Goal: Task Accomplishment & Management: Manage account settings

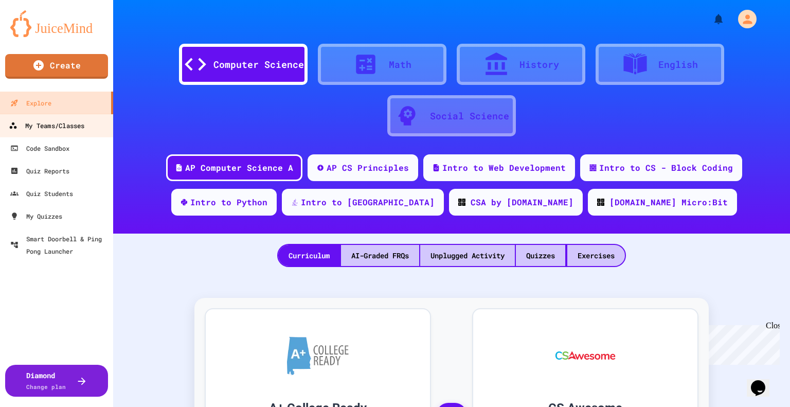
click at [72, 127] on div "My Teams/Classes" at bounding box center [47, 125] width 76 height 13
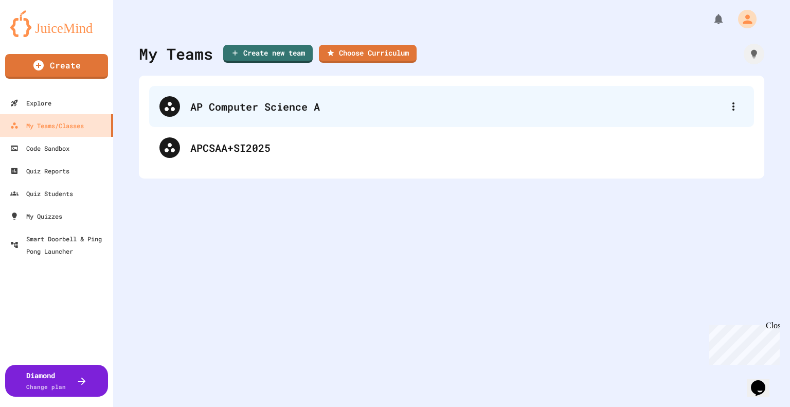
click at [242, 118] on div "AP Computer Science A" at bounding box center [451, 106] width 605 height 41
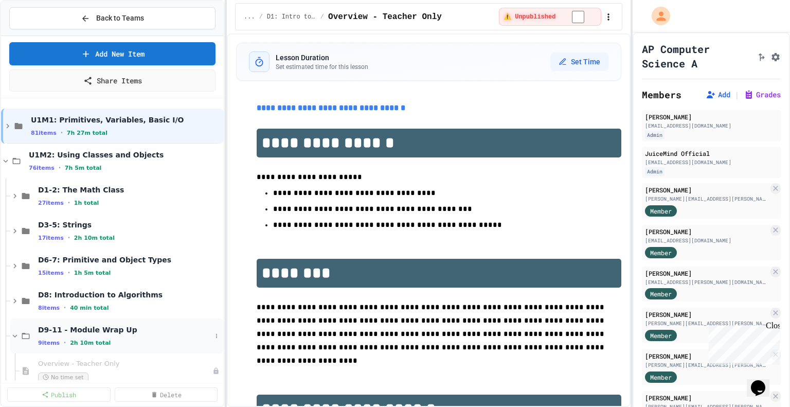
click at [79, 332] on span "D9-11 - Module Wrap Up" at bounding box center [124, 329] width 173 height 9
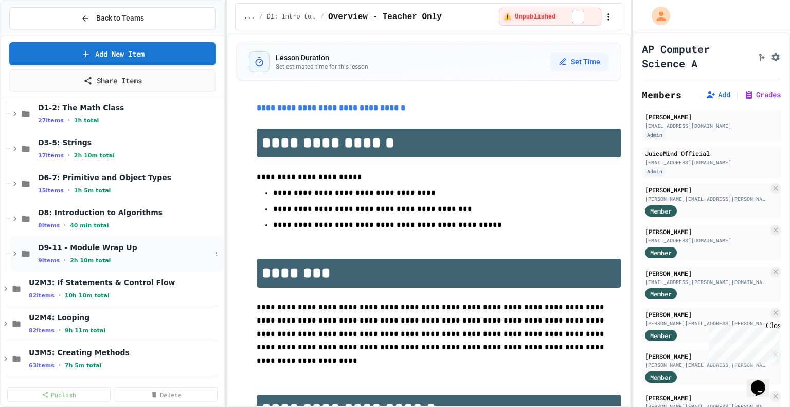
click at [14, 250] on icon at bounding box center [14, 253] width 9 height 9
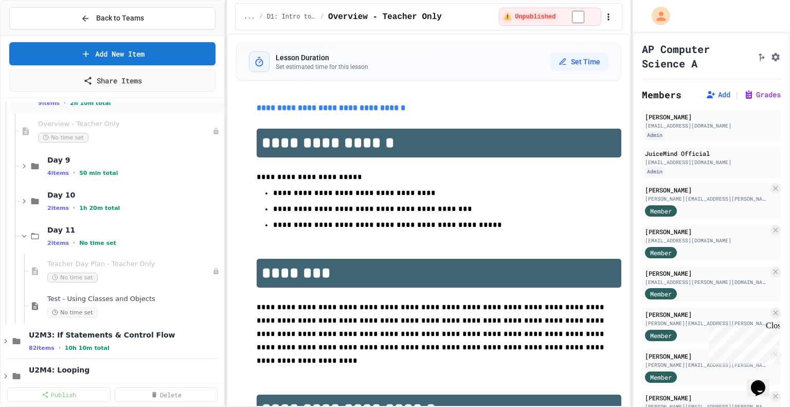
scroll to position [240, 0]
click at [89, 302] on span "Test - Using Classes and Objects" at bounding box center [129, 298] width 164 height 9
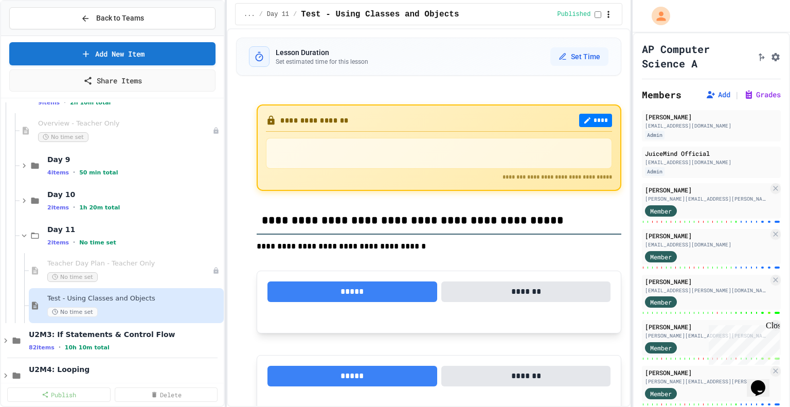
click at [89, 302] on span "Test - Using Classes and Objects" at bounding box center [134, 298] width 174 height 9
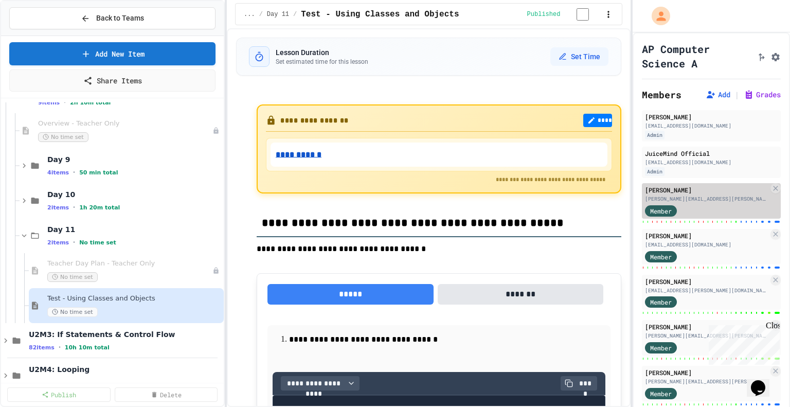
click at [704, 199] on div "[PERSON_NAME][EMAIL_ADDRESS][PERSON_NAME][DOMAIN_NAME]" at bounding box center [706, 199] width 123 height 8
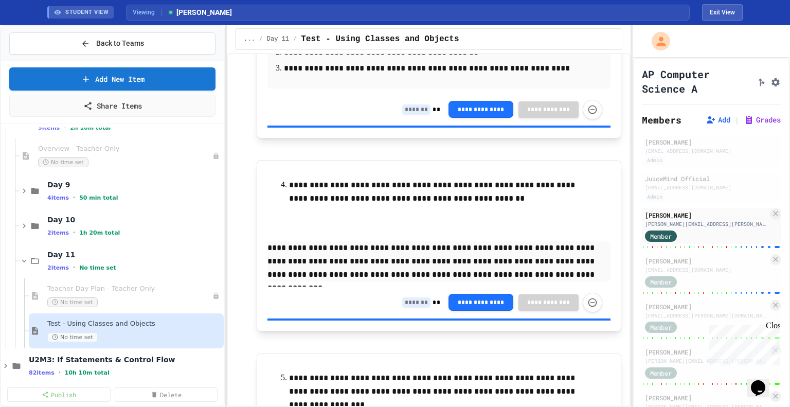
scroll to position [6994, 0]
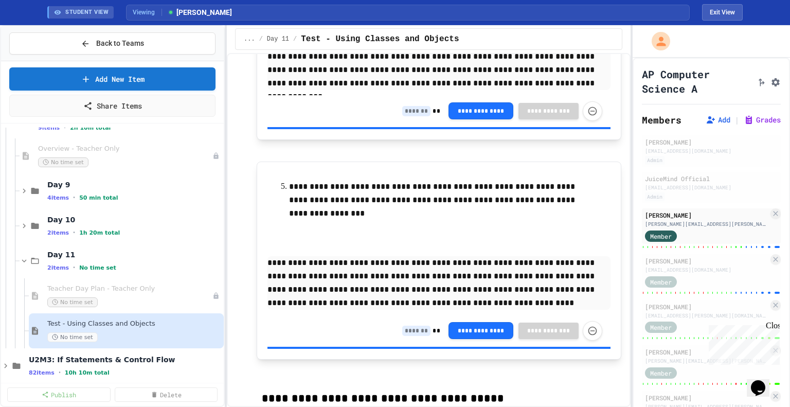
type input "*"
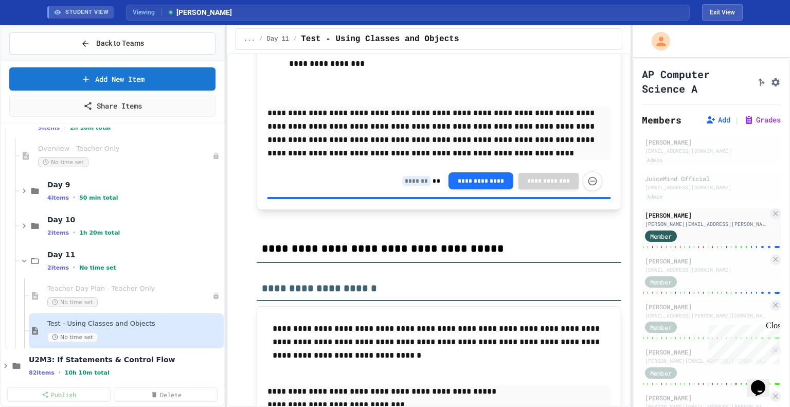
scroll to position [7335, 0]
type input "*"
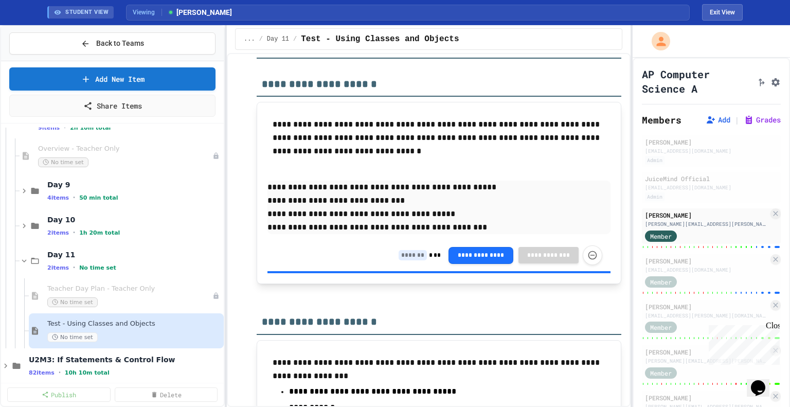
scroll to position [7543, 0]
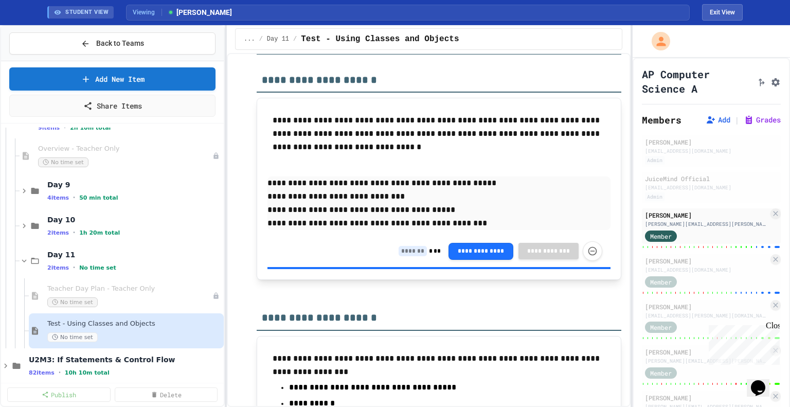
type input "*"
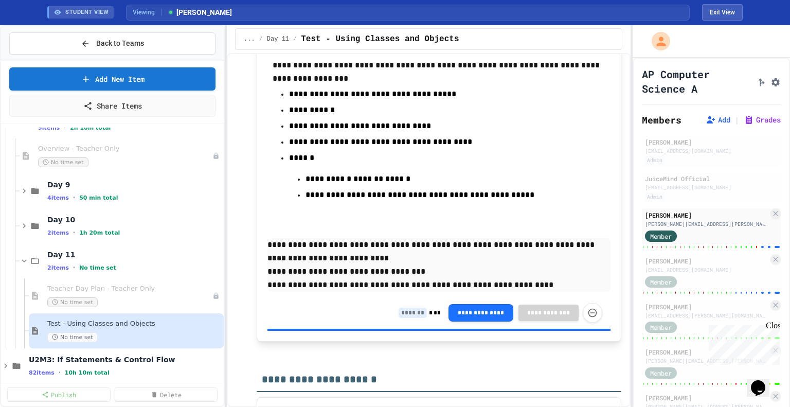
scroll to position [7835, 0]
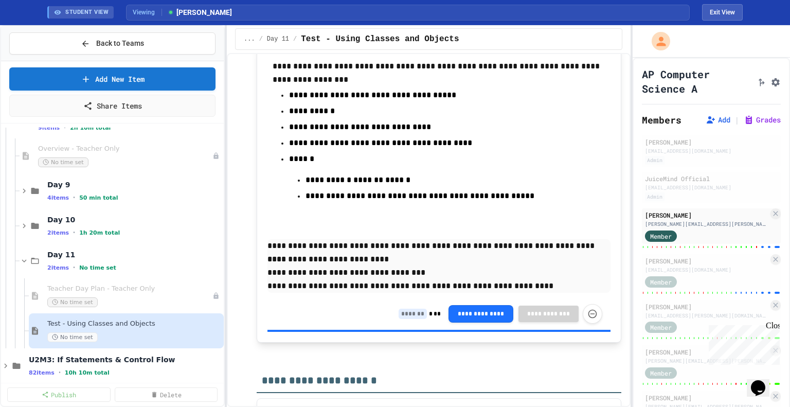
type input "*"
drag, startPoint x: 442, startPoint y: 240, endPoint x: 267, endPoint y: 198, distance: 179.8
copy div "**********"
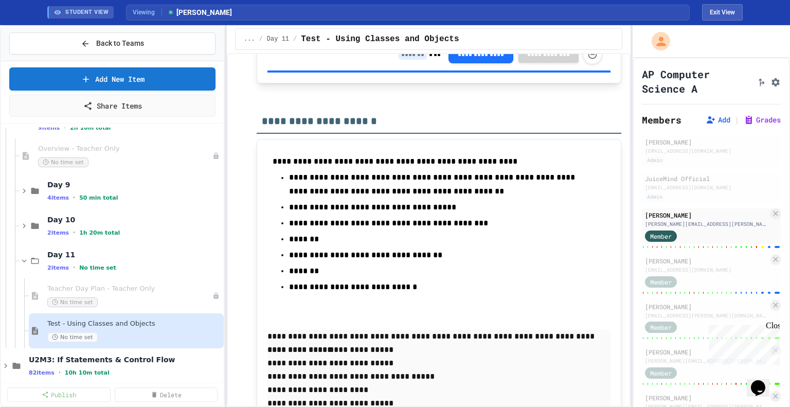
scroll to position [8121, 0]
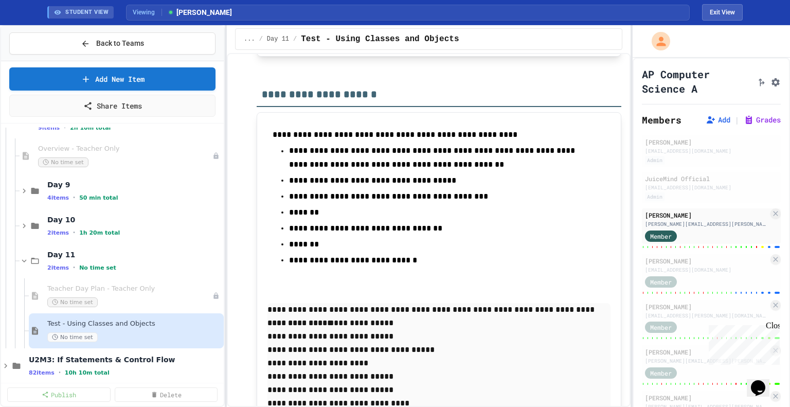
type input "*"
drag, startPoint x: 510, startPoint y: 312, endPoint x: 269, endPoint y: 275, distance: 244.0
copy div "**********"
click at [410, 33] on input at bounding box center [412, 28] width 28 height 10
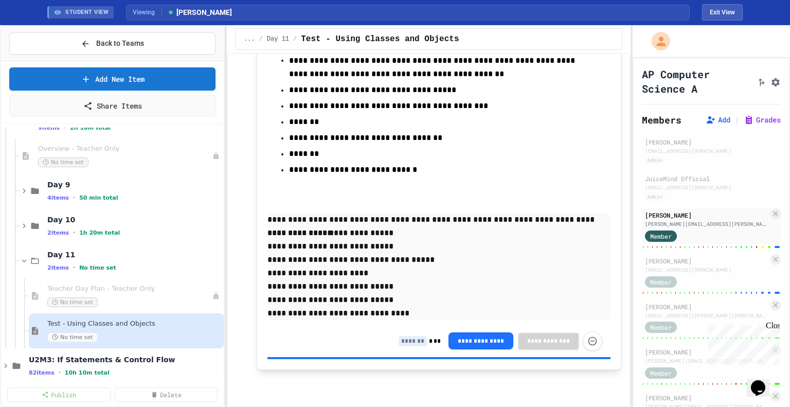
scroll to position [8508, 0]
type input "*"
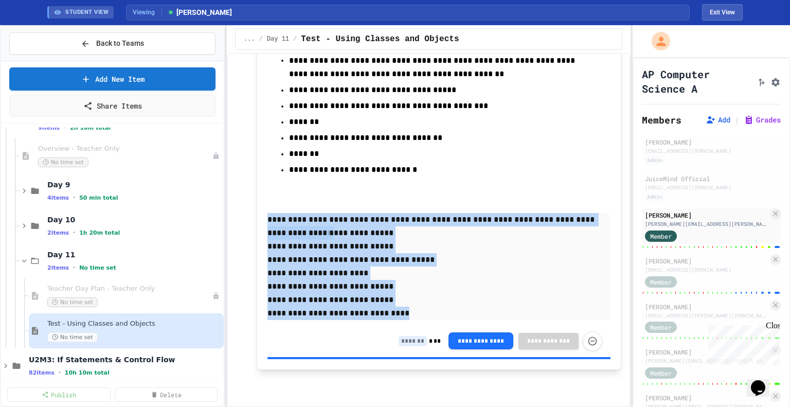
drag, startPoint x: 391, startPoint y: 344, endPoint x: 266, endPoint y: 248, distance: 157.7
click at [266, 248] on div "**********" at bounding box center [439, 196] width 364 height 348
copy div "**********"
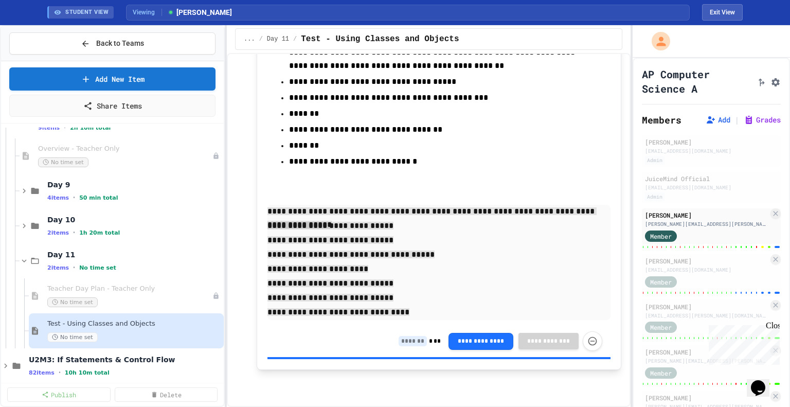
click at [411, 357] on div "**********" at bounding box center [438, 341] width 343 height 32
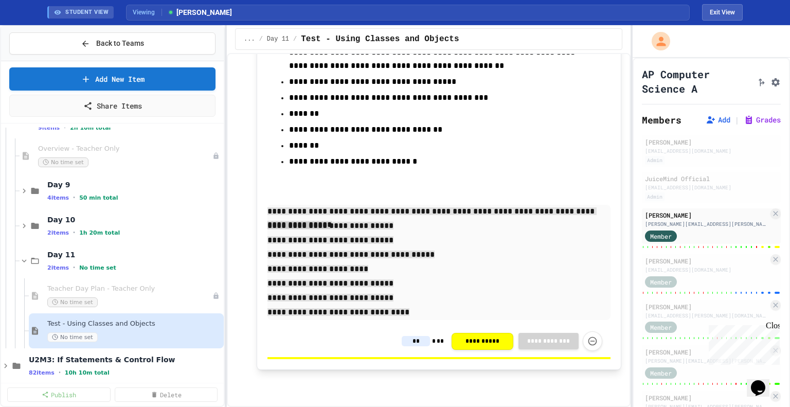
scroll to position [8546, 0]
type input "**"
click at [695, 275] on div "Member" at bounding box center [670, 281] width 51 height 13
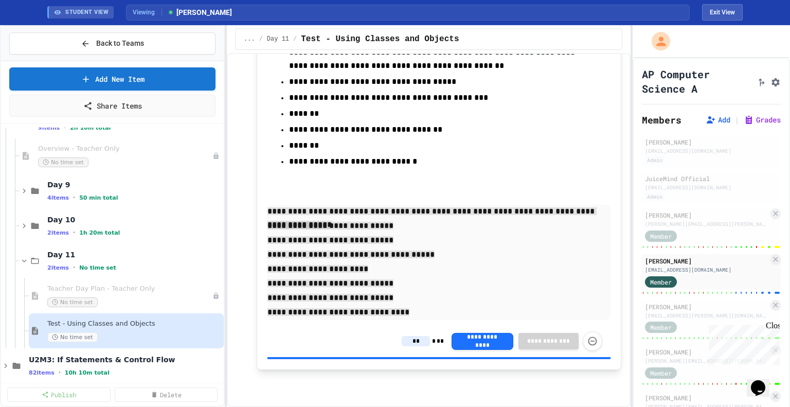
type input "*"
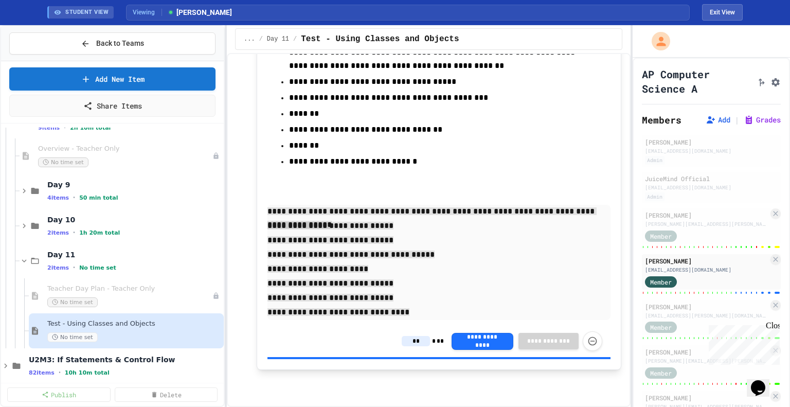
type input "*"
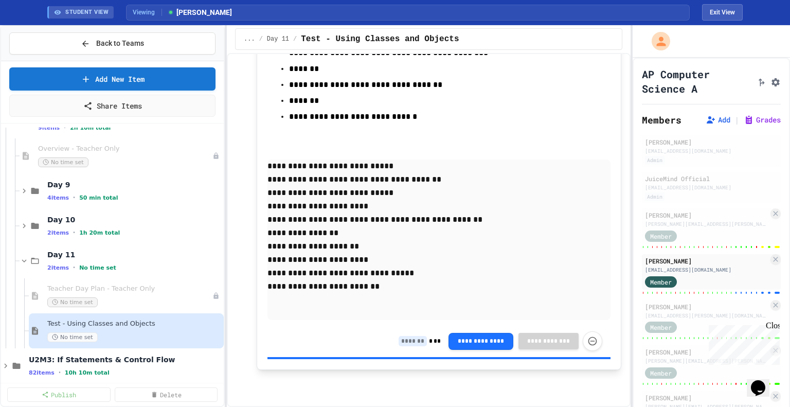
scroll to position [8640, 0]
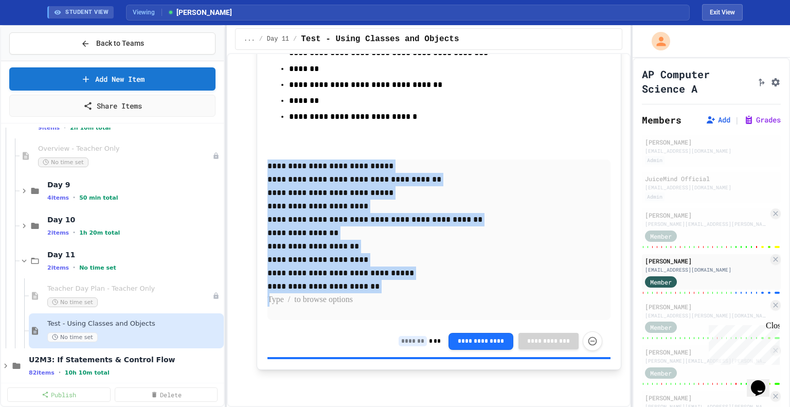
drag, startPoint x: 367, startPoint y: 339, endPoint x: 266, endPoint y: 212, distance: 162.1
click at [266, 212] on div "**********" at bounding box center [439, 169] width 364 height 401
copy div "**********"
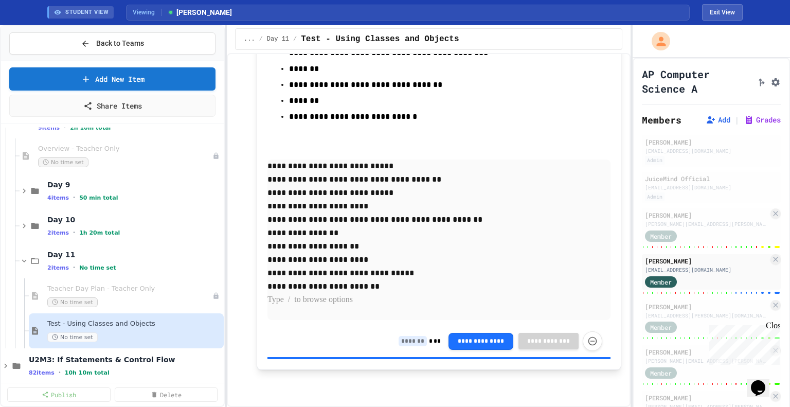
click at [405, 357] on div "**********" at bounding box center [438, 341] width 343 height 32
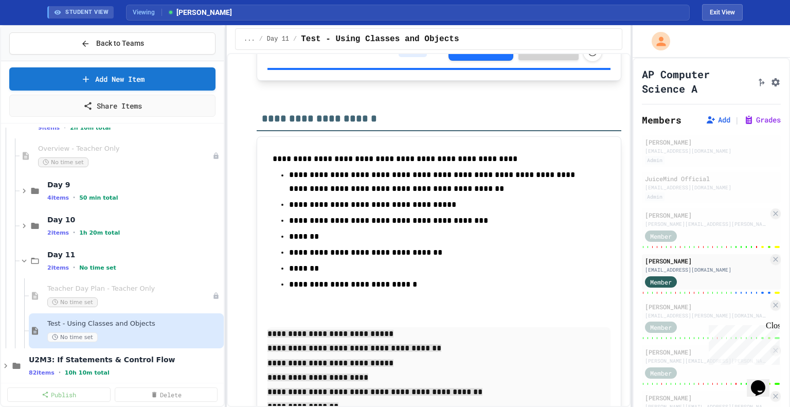
scroll to position [8196, 0]
type input "**"
drag, startPoint x: 410, startPoint y: 323, endPoint x: 249, endPoint y: 283, distance: 166.3
copy div "**********"
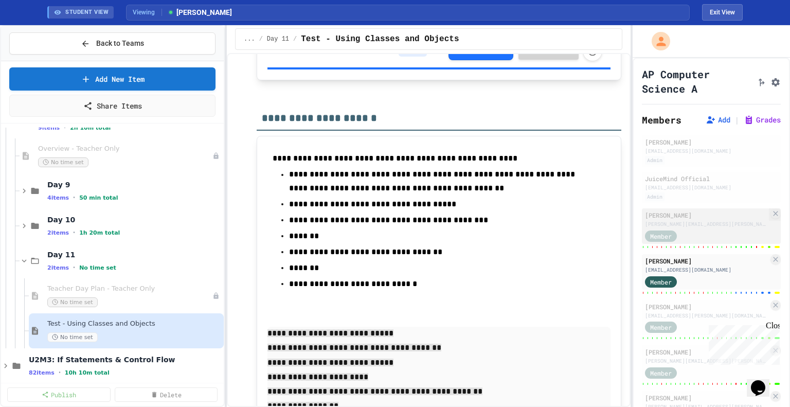
click at [692, 226] on div "[PERSON_NAME][EMAIL_ADDRESS][PERSON_NAME][DOMAIN_NAME]" at bounding box center [706, 224] width 123 height 8
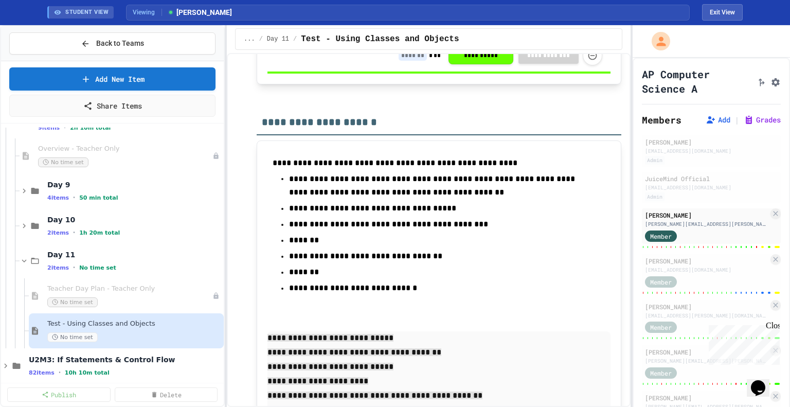
type input "*"
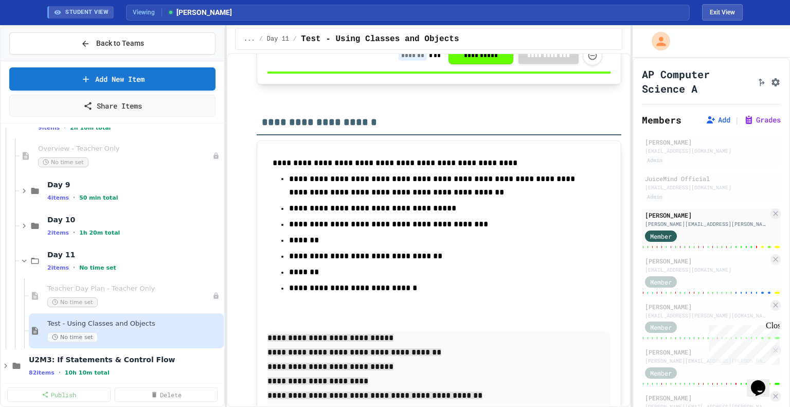
type input "*"
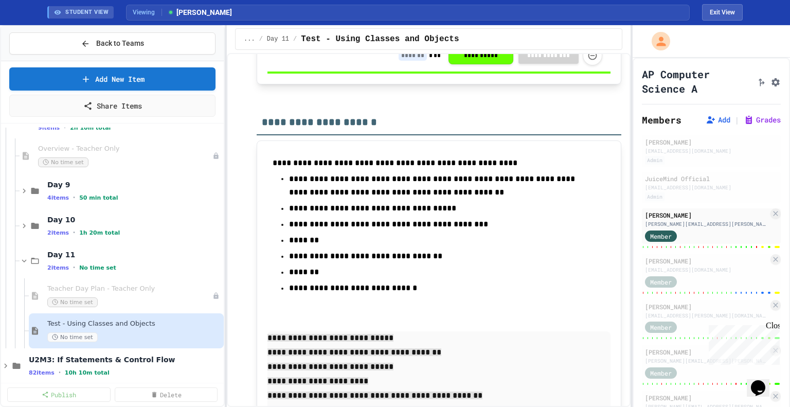
type input "*"
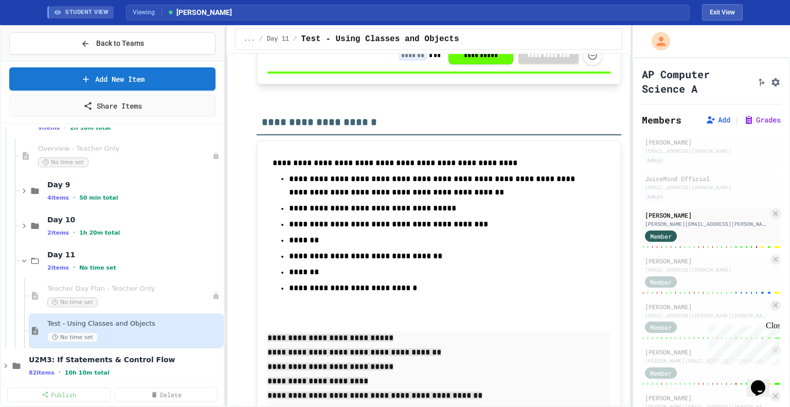
type input "*"
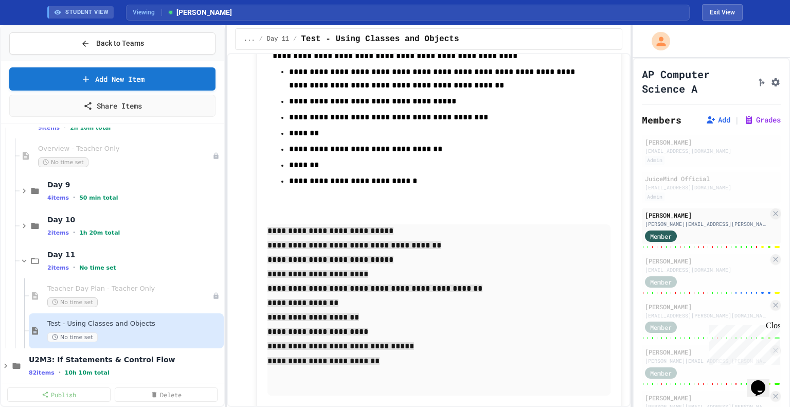
scroll to position [8110, 0]
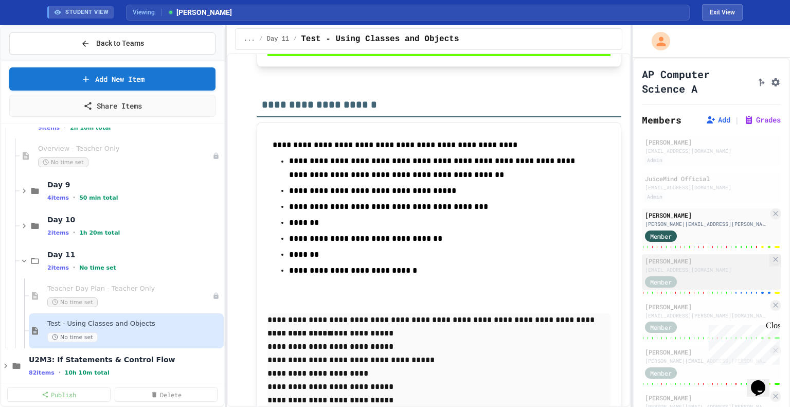
click at [706, 266] on div "[EMAIL_ADDRESS][DOMAIN_NAME]" at bounding box center [706, 270] width 123 height 8
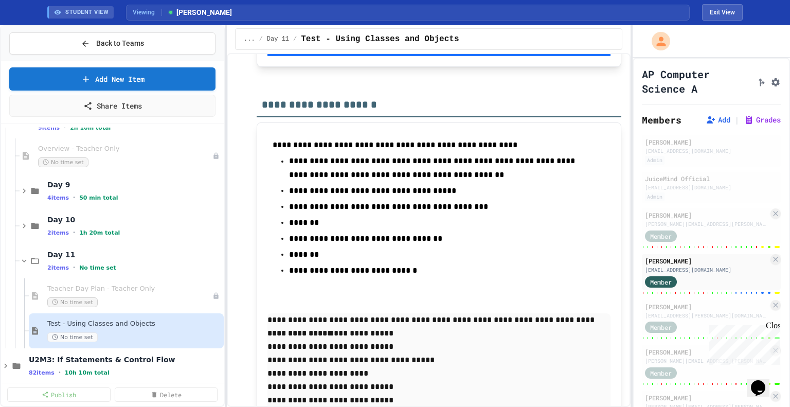
type input "*"
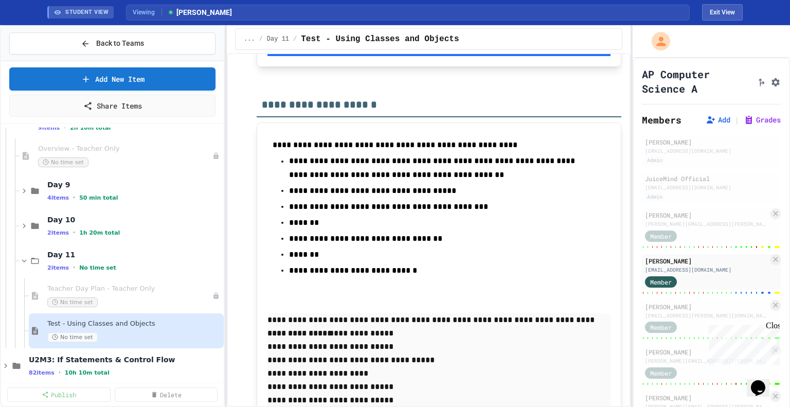
type input "*"
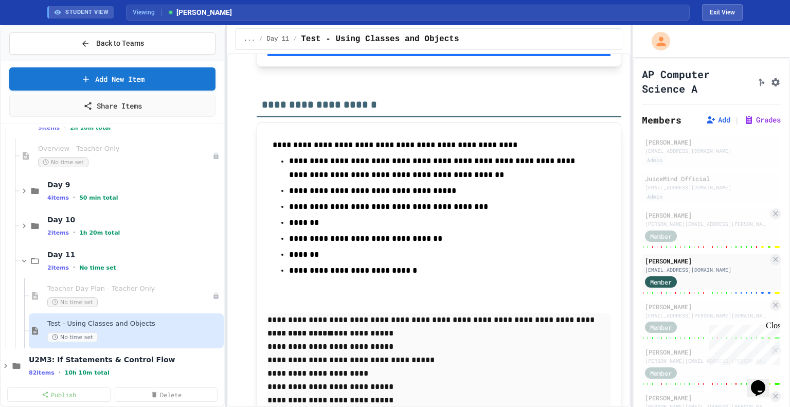
scroll to position [8196, 0]
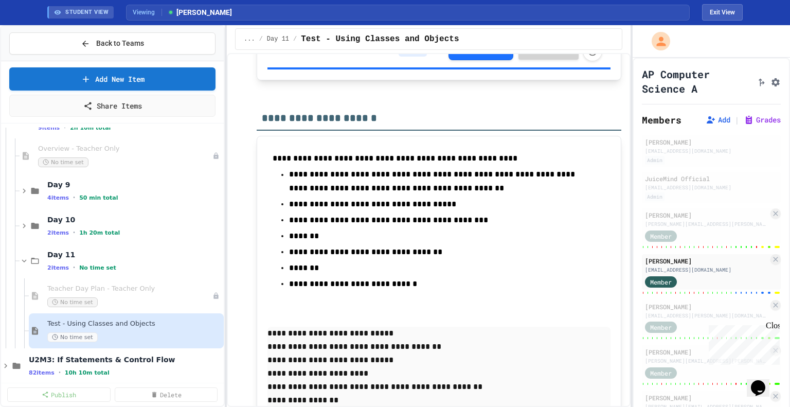
click at [407, 57] on input at bounding box center [412, 51] width 28 height 10
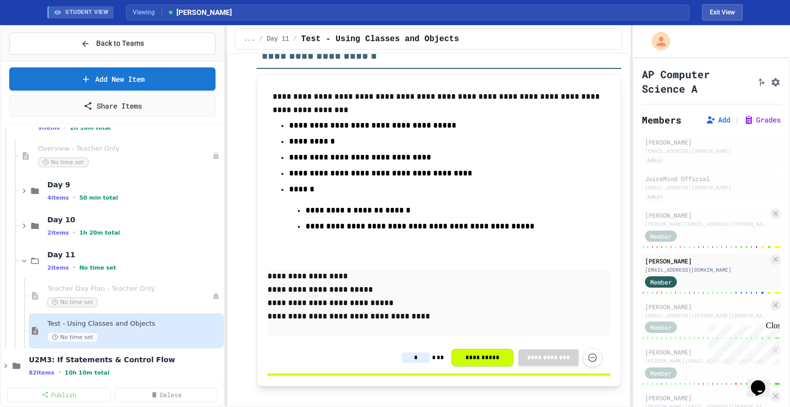
scroll to position [7884, 0]
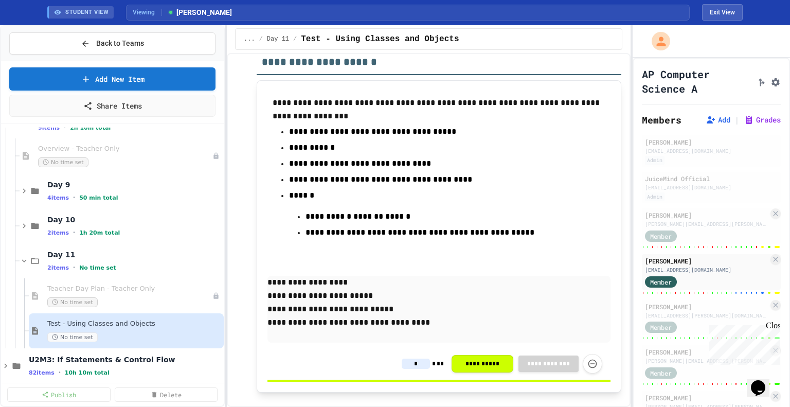
type input "*"
drag, startPoint x: 460, startPoint y: 273, endPoint x: 262, endPoint y: 248, distance: 199.5
copy div "**********"
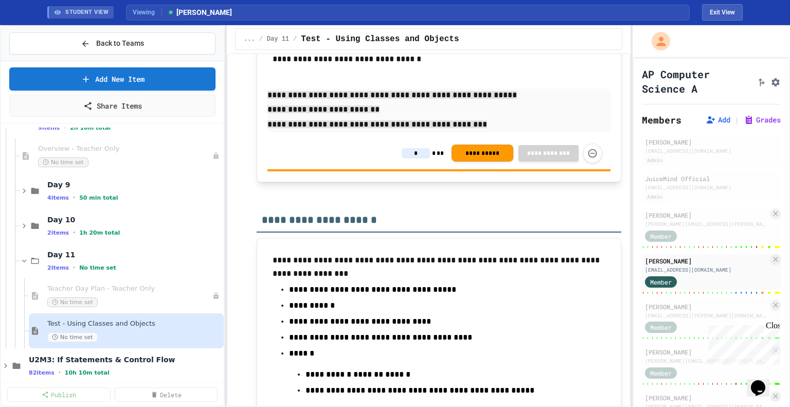
scroll to position [7729, 0]
type input "*"
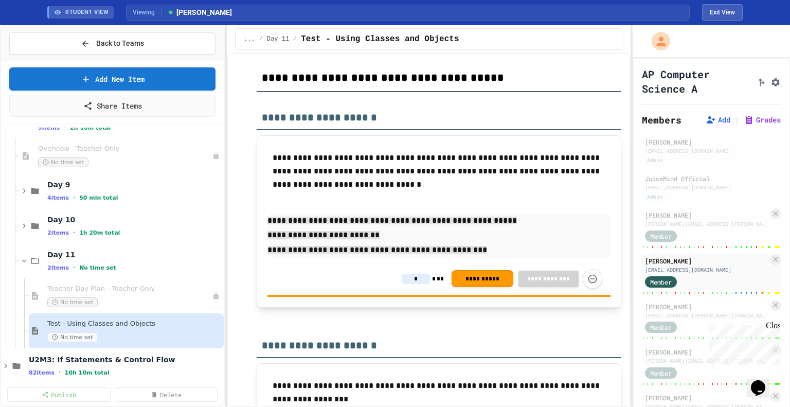
scroll to position [7602, 0]
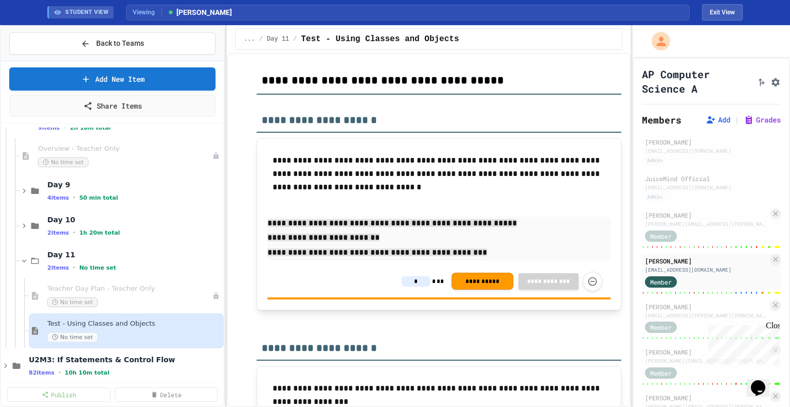
click at [411, 18] on input at bounding box center [416, 13] width 28 height 10
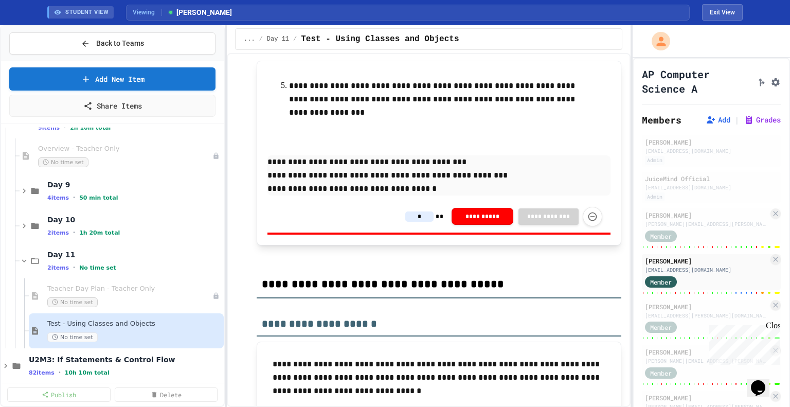
type input "*"
click at [409, 15] on input at bounding box center [416, 10] width 28 height 10
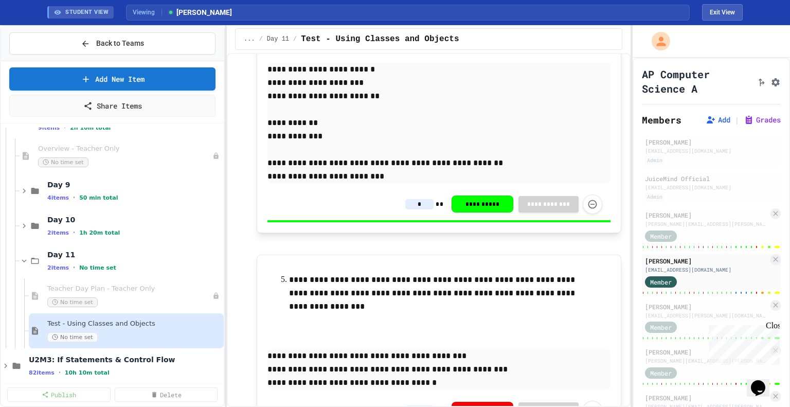
scroll to position [7186, 0]
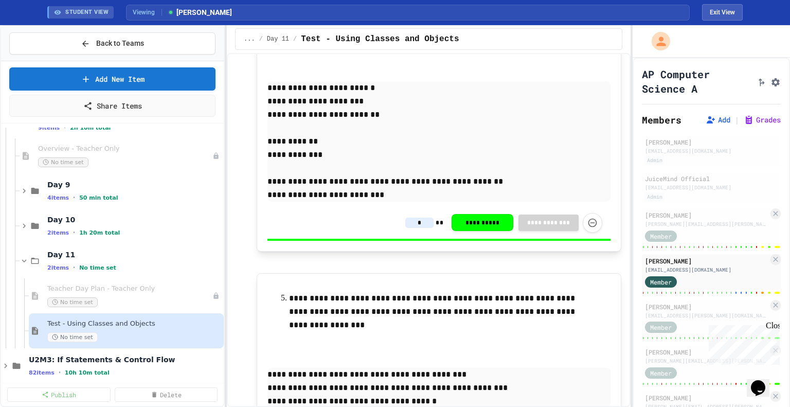
type input "*"
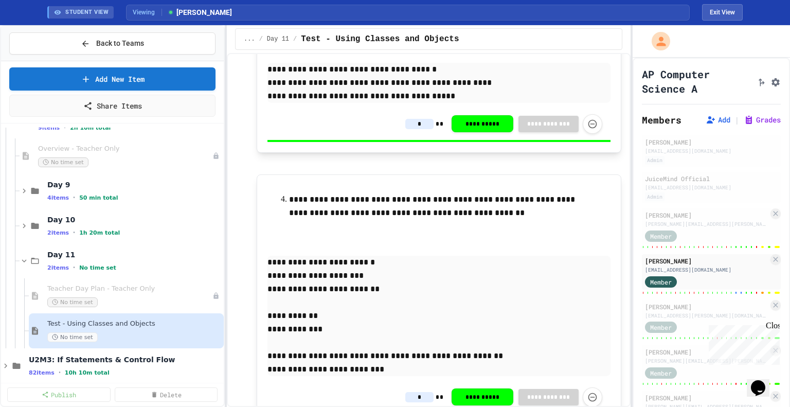
scroll to position [7011, 0]
type input "*"
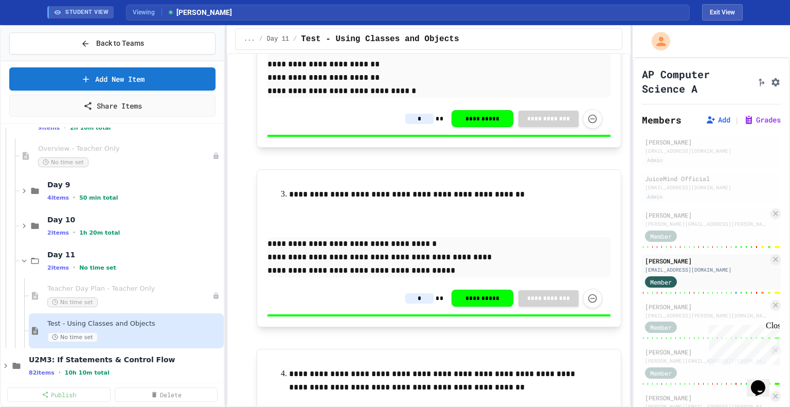
scroll to position [6837, 0]
type input "*"
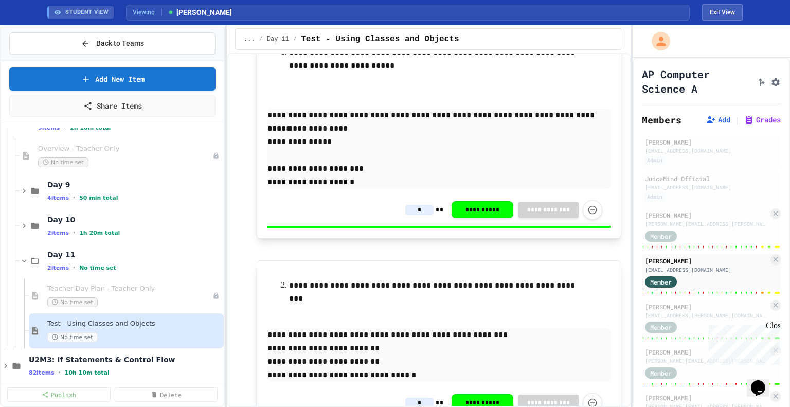
scroll to position [6532, 0]
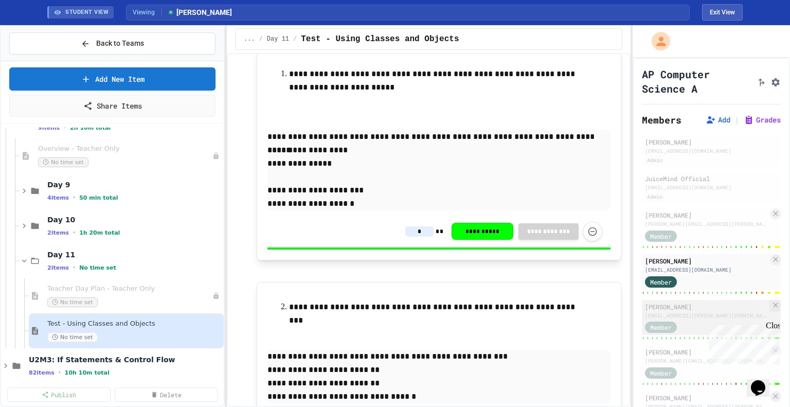
type input "*"
click at [693, 317] on div "[EMAIL_ADDRESS][PERSON_NAME][DOMAIN_NAME]" at bounding box center [706, 316] width 123 height 8
type input "*"
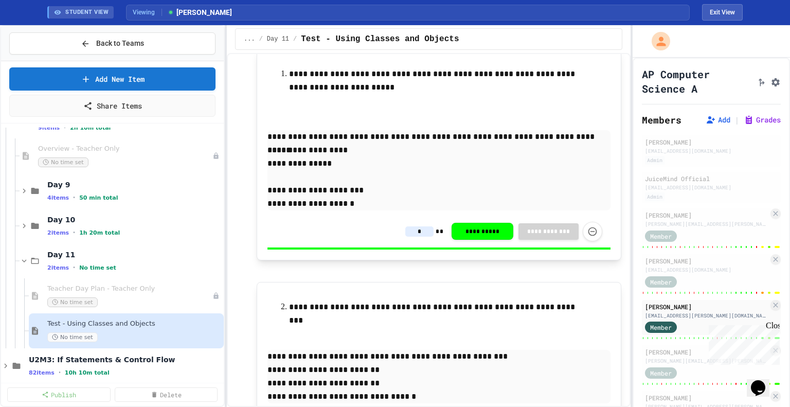
type input "*"
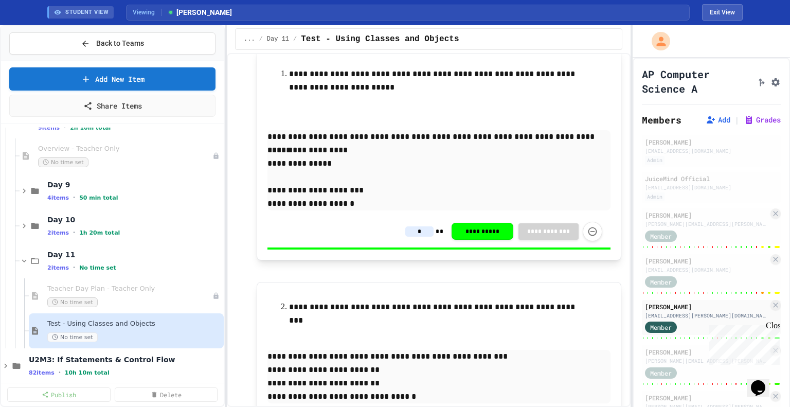
type input "*"
type input "**"
type input "*"
type input "**"
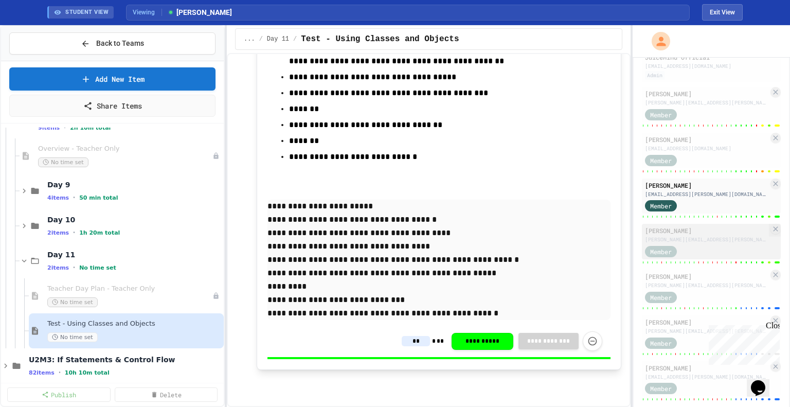
scroll to position [138, 0]
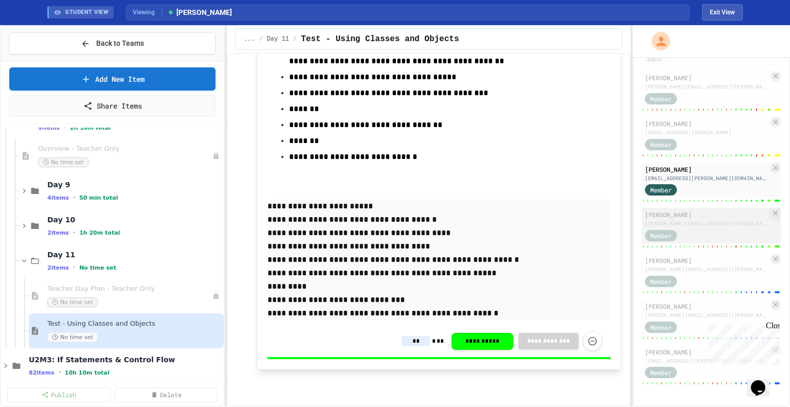
click at [691, 240] on div "Member" at bounding box center [670, 234] width 51 height 13
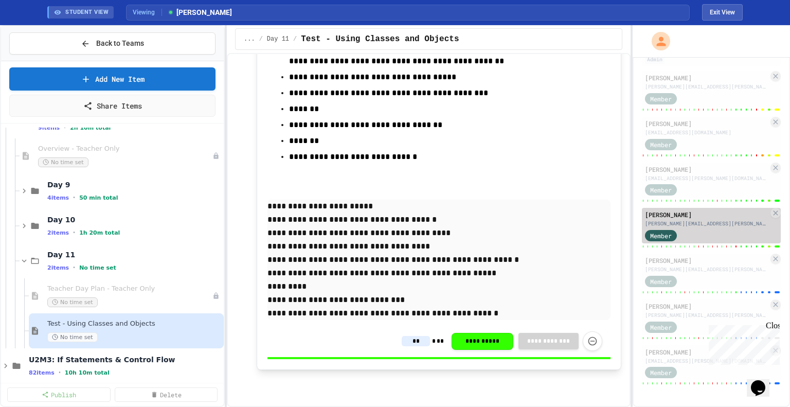
type input "*"
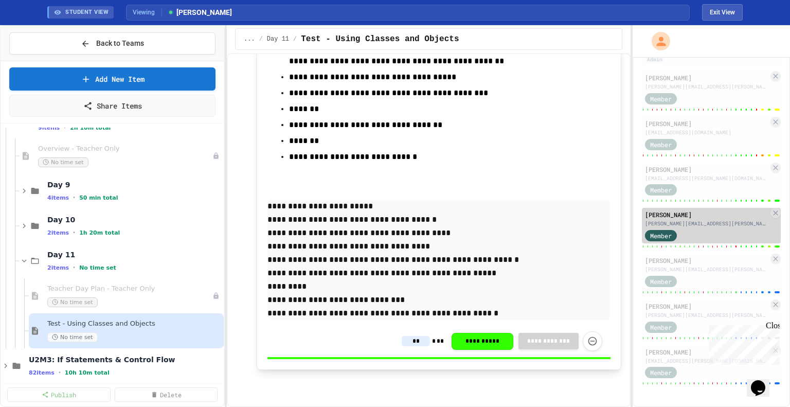
type input "*"
type input "**"
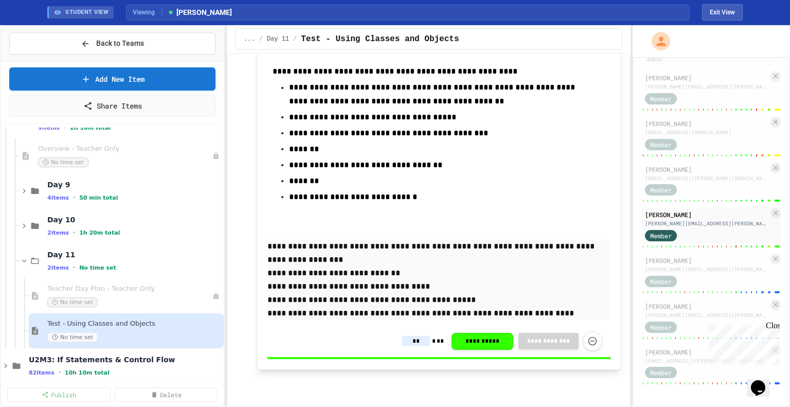
scroll to position [8458, 0]
click at [696, 275] on div "Member" at bounding box center [706, 280] width 123 height 13
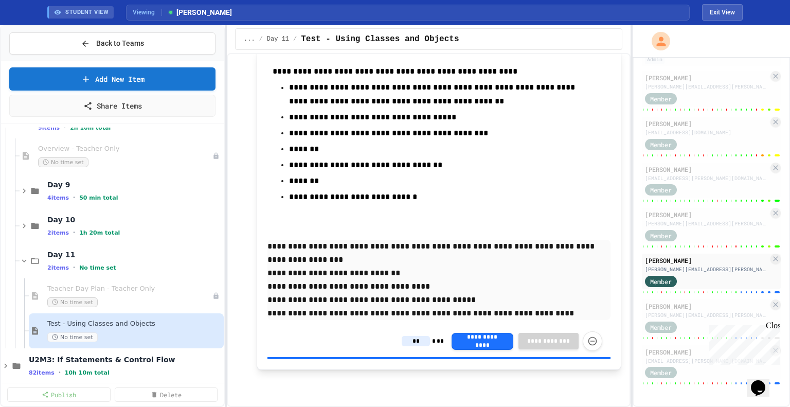
type input "*"
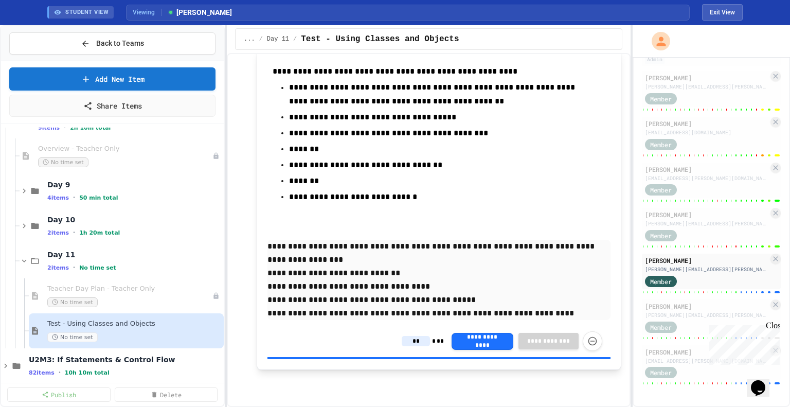
type input "*"
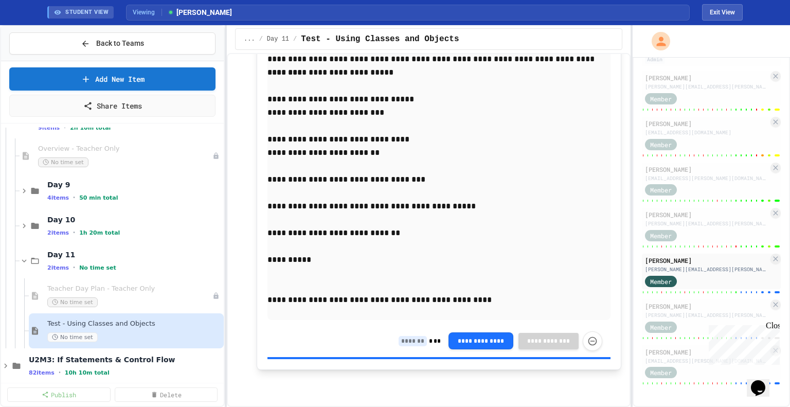
scroll to position [8847, 0]
click at [471, 262] on p "**********" at bounding box center [438, 259] width 343 height 13
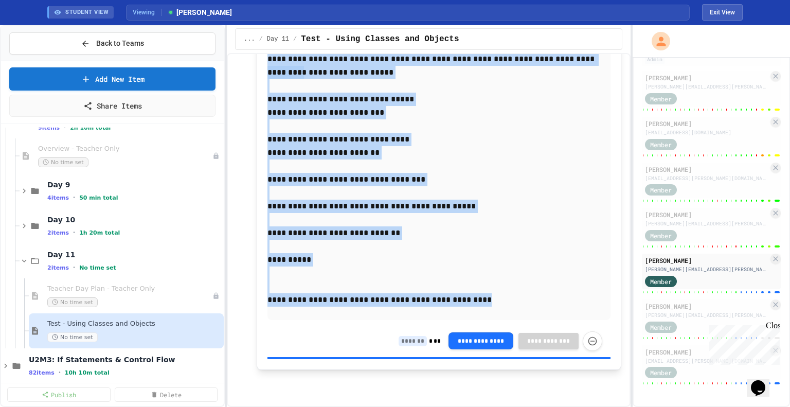
drag, startPoint x: 462, startPoint y: 341, endPoint x: 265, endPoint y: 75, distance: 331.2
click at [265, 75] on div "**********" at bounding box center [439, 94] width 364 height 549
click at [271, 39] on p "**********" at bounding box center [438, 31] width 343 height 14
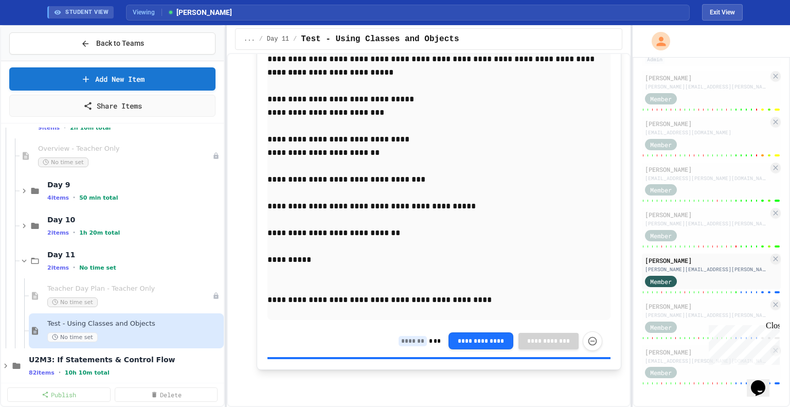
copy p "**********"
click at [265, 74] on div "**********" at bounding box center [439, 94] width 364 height 549
click at [265, 72] on div "**********" at bounding box center [439, 95] width 364 height 550
click at [265, 77] on div "**********" at bounding box center [439, 95] width 364 height 550
click at [425, 280] on p at bounding box center [438, 272] width 343 height 13
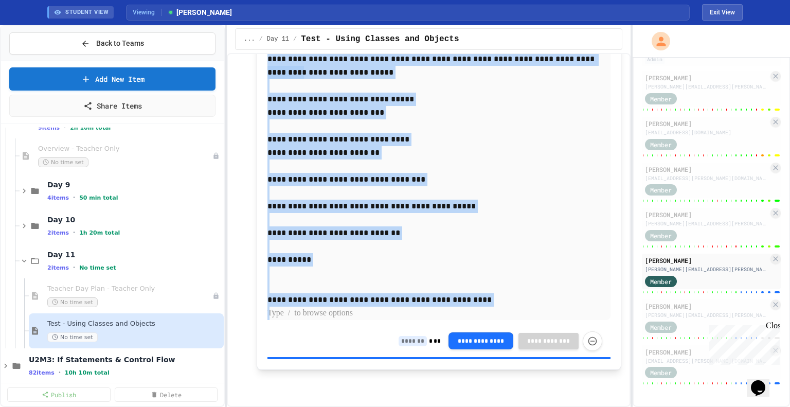
drag, startPoint x: 467, startPoint y: 347, endPoint x: 263, endPoint y: 74, distance: 340.5
click at [263, 74] on div "**********" at bounding box center [439, 94] width 364 height 549
copy div "**********"
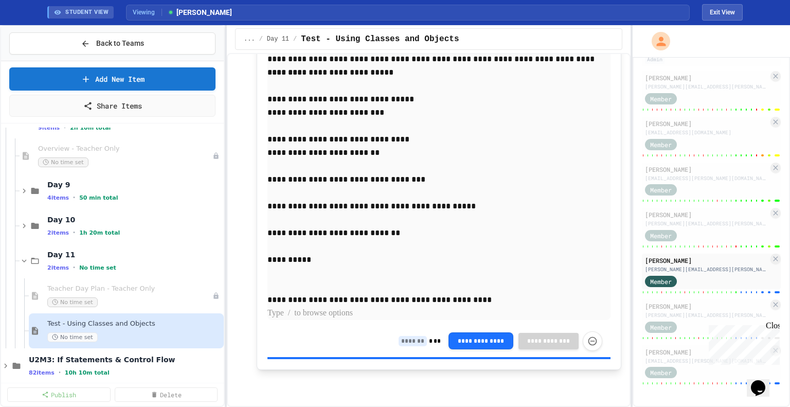
click at [403, 357] on div "**********" at bounding box center [438, 341] width 343 height 32
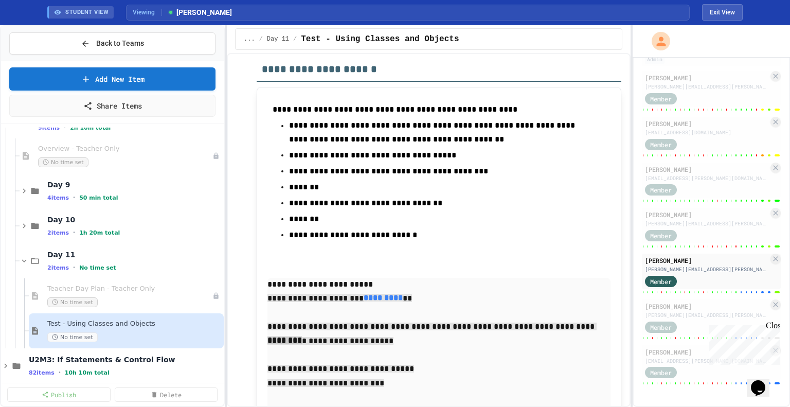
scroll to position [8229, 0]
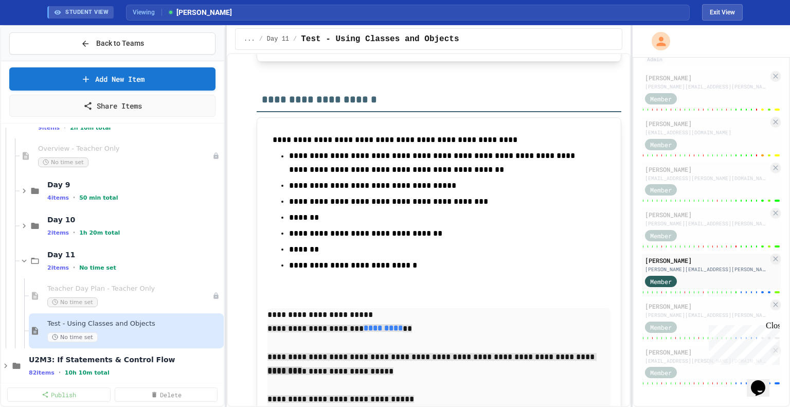
type input "**"
drag, startPoint x: 359, startPoint y: 322, endPoint x: 265, endPoint y: 278, distance: 103.5
copy div "**********"
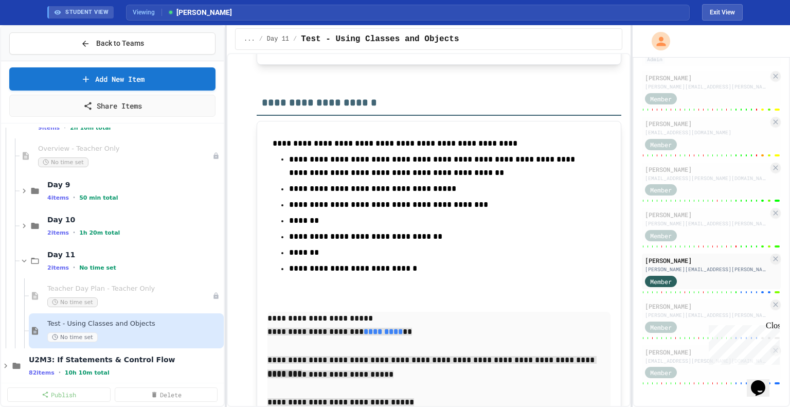
click at [403, 41] on input at bounding box center [412, 36] width 28 height 10
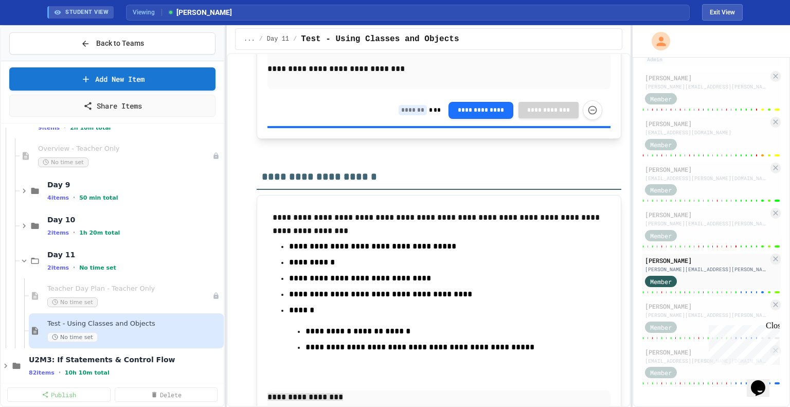
scroll to position [7815, 0]
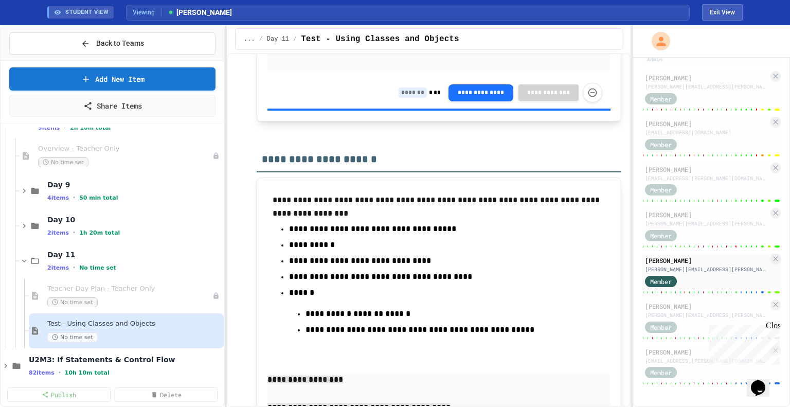
type input "*"
drag, startPoint x: 266, startPoint y: 166, endPoint x: 341, endPoint y: 190, distance: 79.3
drag, startPoint x: 263, startPoint y: 192, endPoint x: 401, endPoint y: 222, distance: 140.9
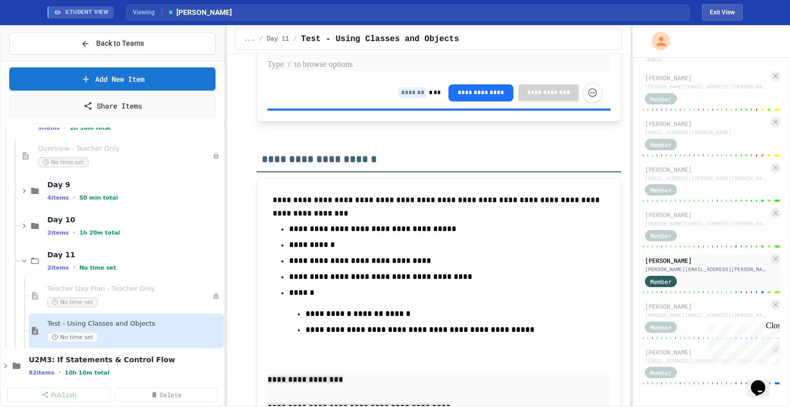
drag, startPoint x: 387, startPoint y: 361, endPoint x: 302, endPoint y: 389, distance: 89.3
drag, startPoint x: 374, startPoint y: 355, endPoint x: 325, endPoint y: 330, distance: 55.2
click at [370, 71] on p at bounding box center [438, 64] width 343 height 13
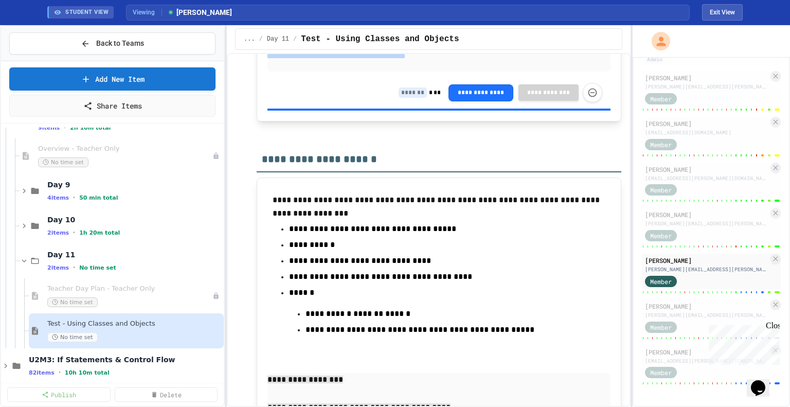
drag, startPoint x: 377, startPoint y: 356, endPoint x: 266, endPoint y: 191, distance: 198.9
copy div "**********"
drag, startPoint x: 354, startPoint y: 304, endPoint x: 488, endPoint y: 300, distance: 134.2
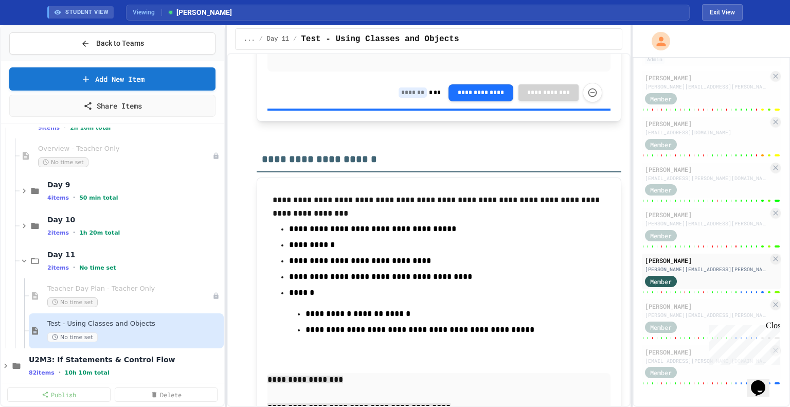
click at [405, 98] on input at bounding box center [412, 92] width 28 height 10
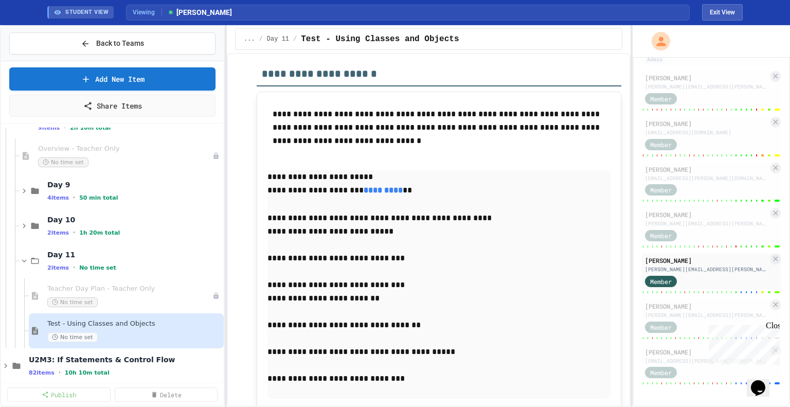
scroll to position [7484, 0]
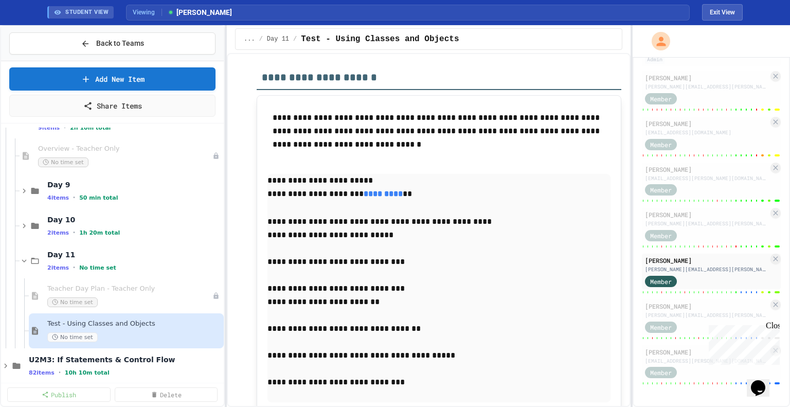
type input "*"
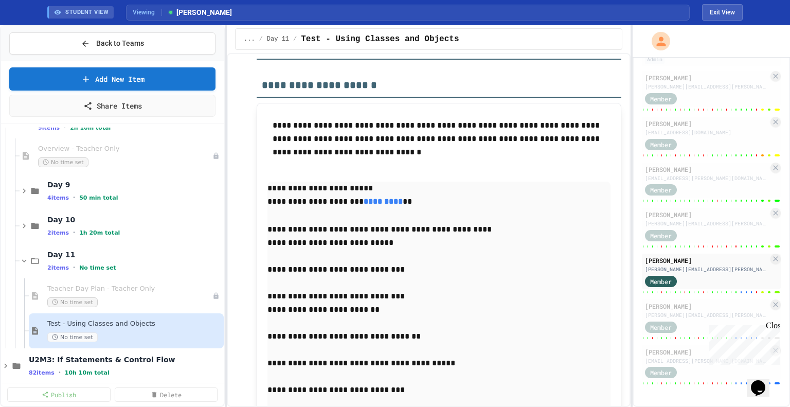
scroll to position [7475, 0]
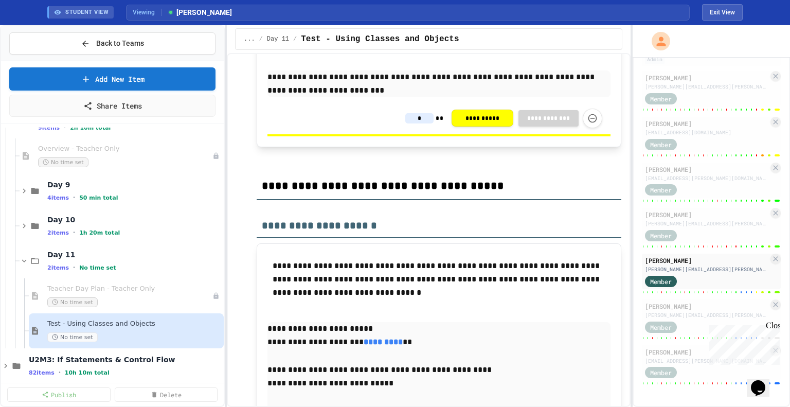
scroll to position [7329, 0]
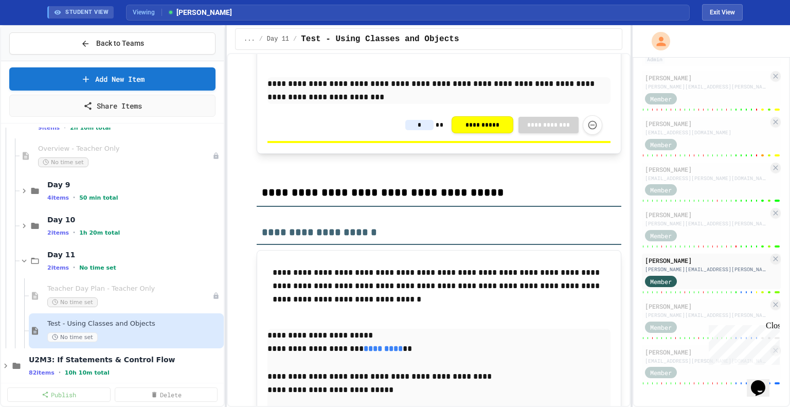
type input "*"
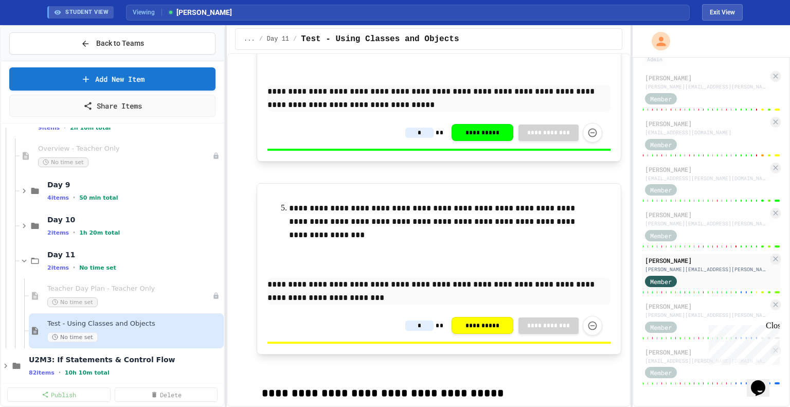
scroll to position [7128, 0]
type input "*"
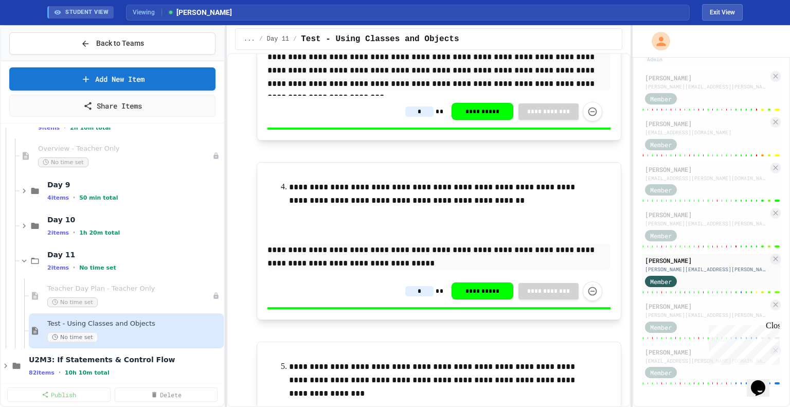
scroll to position [6970, 0]
type input "*"
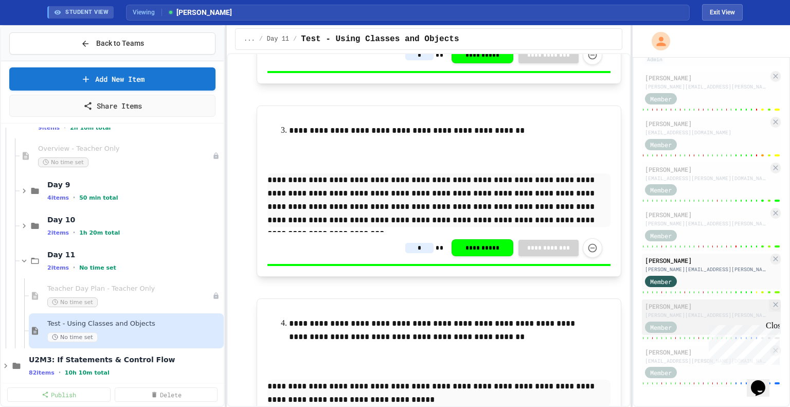
type input "*"
click at [717, 315] on div "[PERSON_NAME][EMAIL_ADDRESS][PERSON_NAME][DOMAIN_NAME]" at bounding box center [706, 315] width 123 height 8
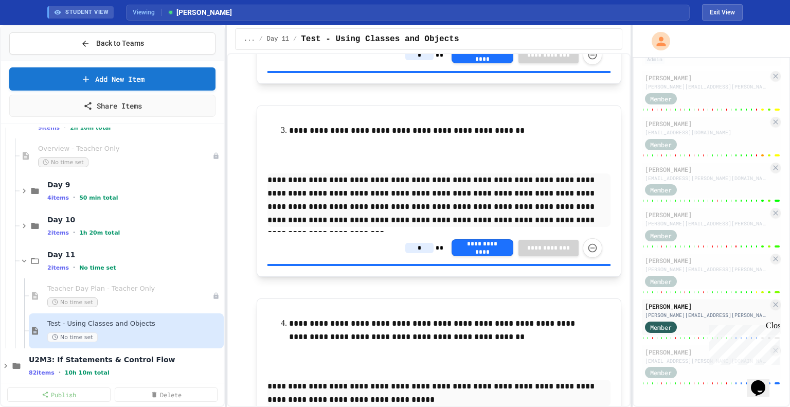
type input "*"
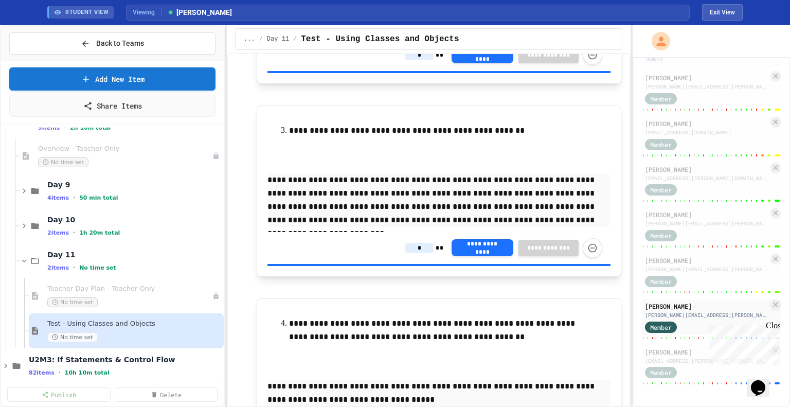
type input "*"
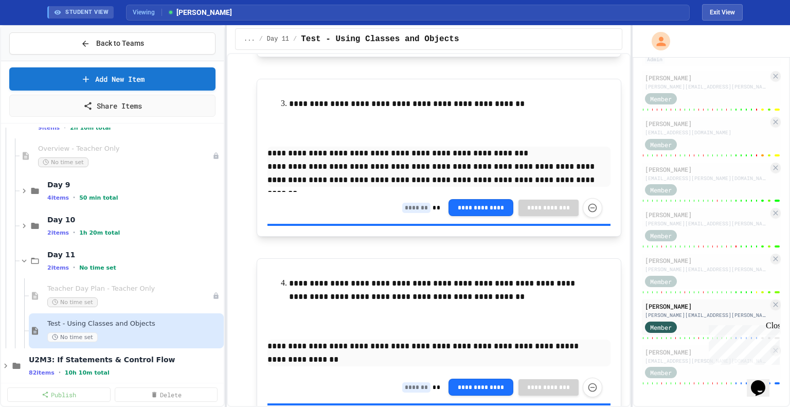
scroll to position [8306, 0]
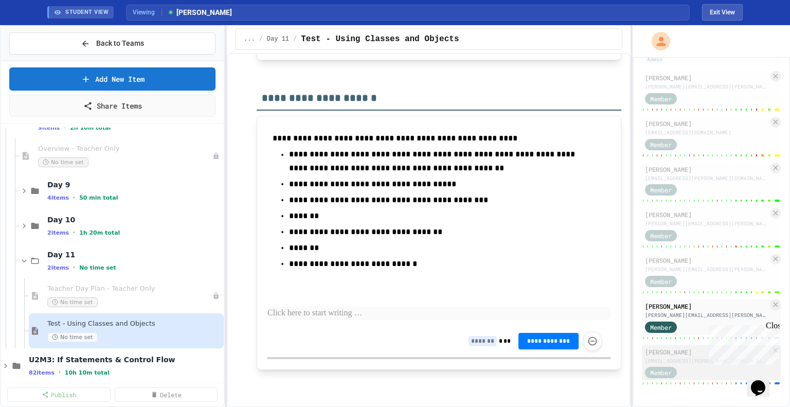
click at [686, 354] on div "[PERSON_NAME]" at bounding box center [706, 351] width 123 height 9
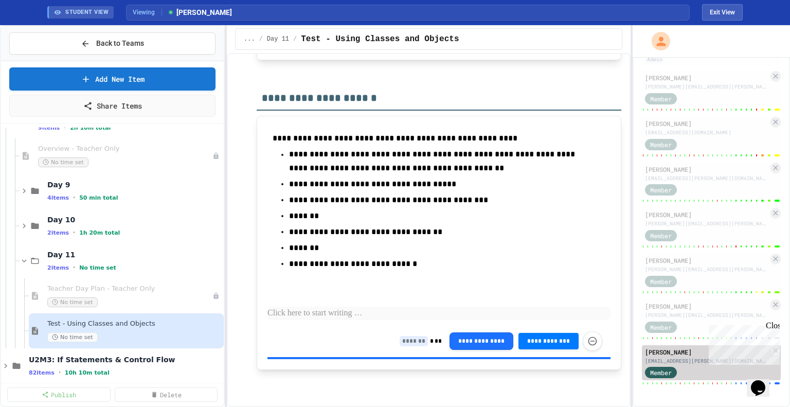
type input "*"
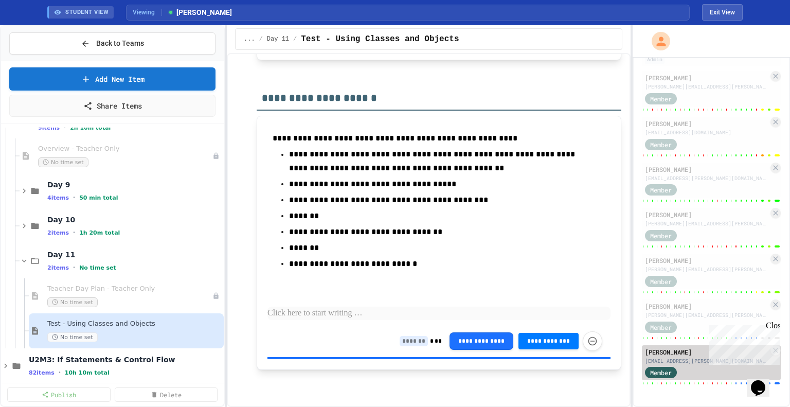
type input "*"
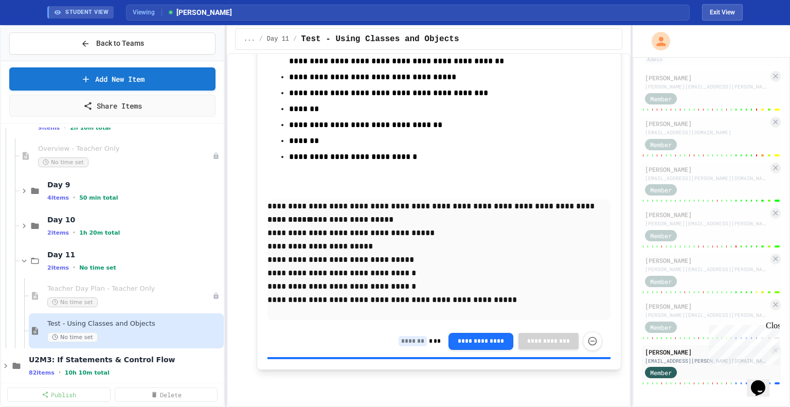
scroll to position [8658, 0]
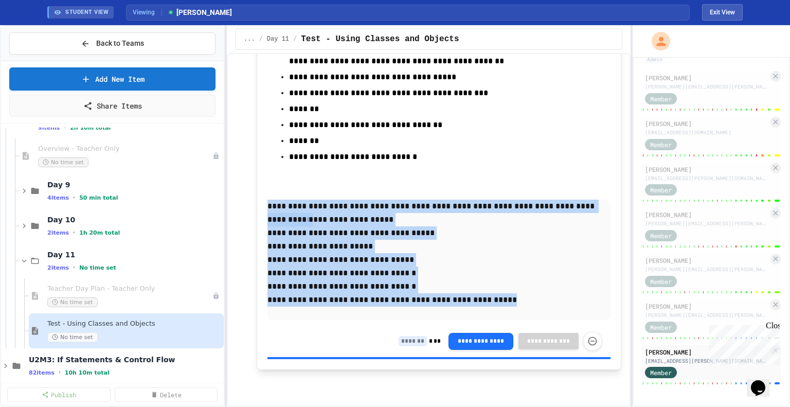
drag, startPoint x: 477, startPoint y: 302, endPoint x: 265, endPoint y: 208, distance: 232.0
click at [265, 208] on div "**********" at bounding box center [439, 189] width 364 height 361
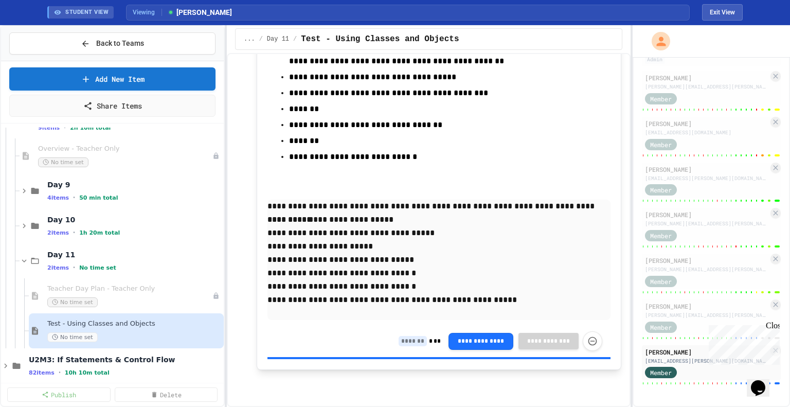
click at [402, 338] on div "**********" at bounding box center [438, 341] width 343 height 32
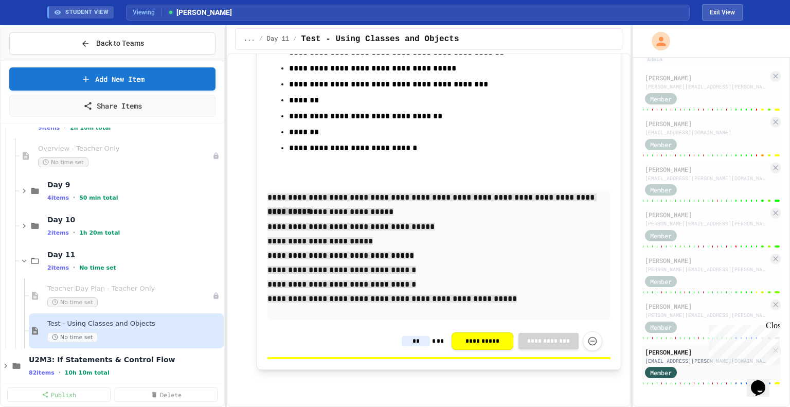
type input "**"
click at [525, 243] on div "**********" at bounding box center [438, 255] width 343 height 129
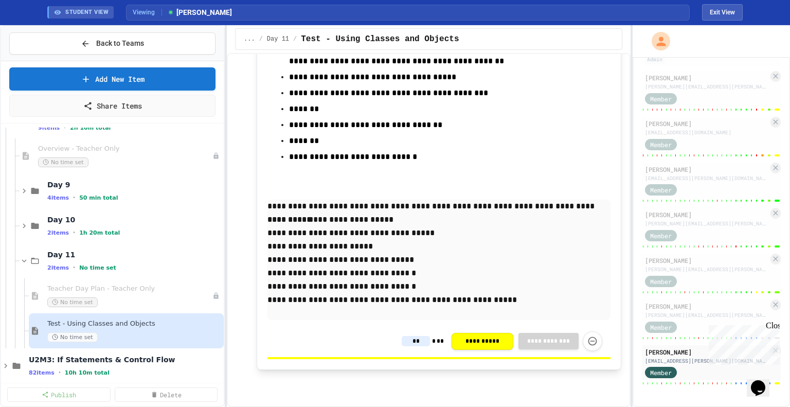
scroll to position [8274, 0]
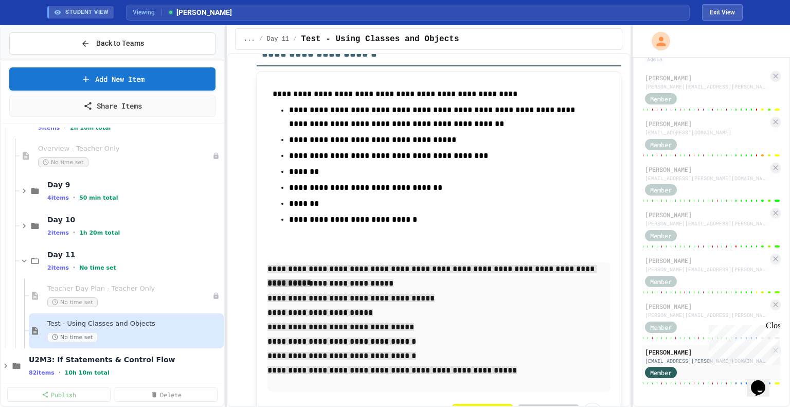
drag, startPoint x: 500, startPoint y: 272, endPoint x: 265, endPoint y: 220, distance: 240.2
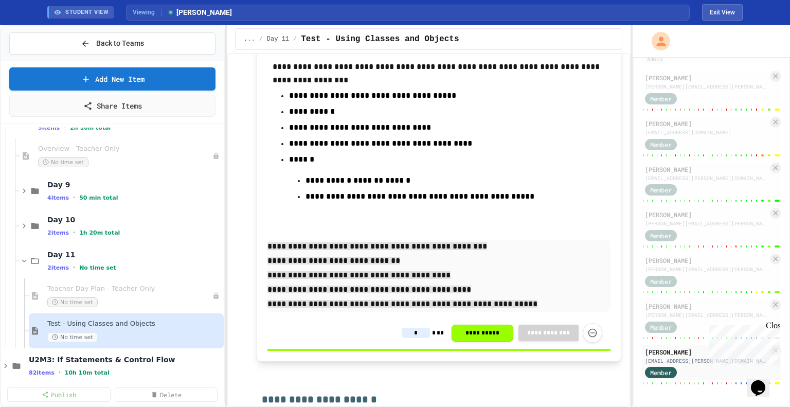
scroll to position [7932, 0]
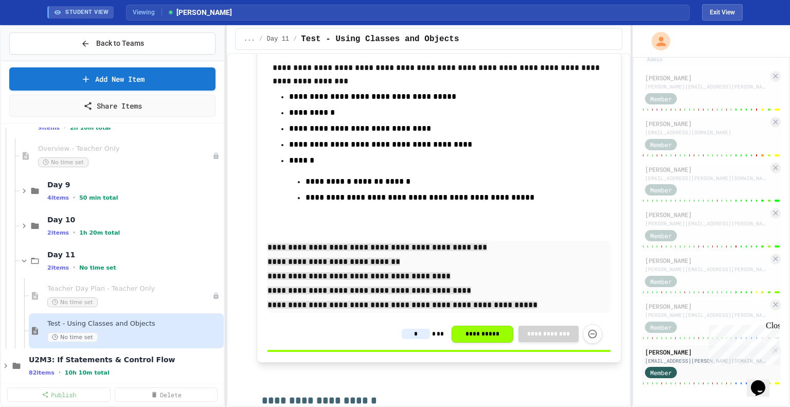
type input "*"
drag, startPoint x: 415, startPoint y: 234, endPoint x: 265, endPoint y: 127, distance: 184.0
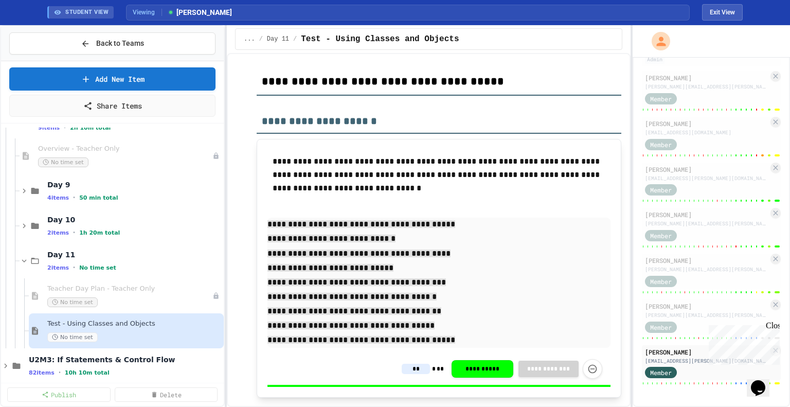
scroll to position [7535, 0]
type input "**"
click at [408, 19] on input at bounding box center [416, 13] width 28 height 10
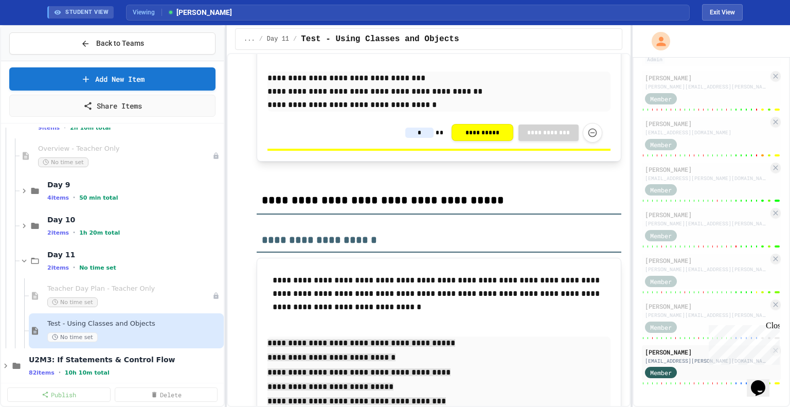
scroll to position [7414, 0]
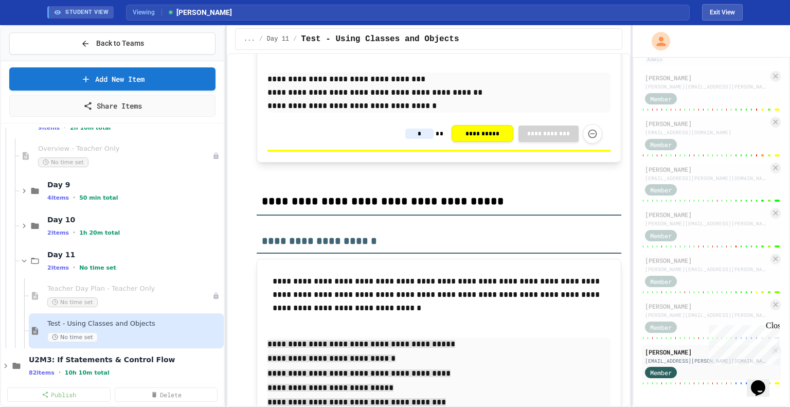
type input "*"
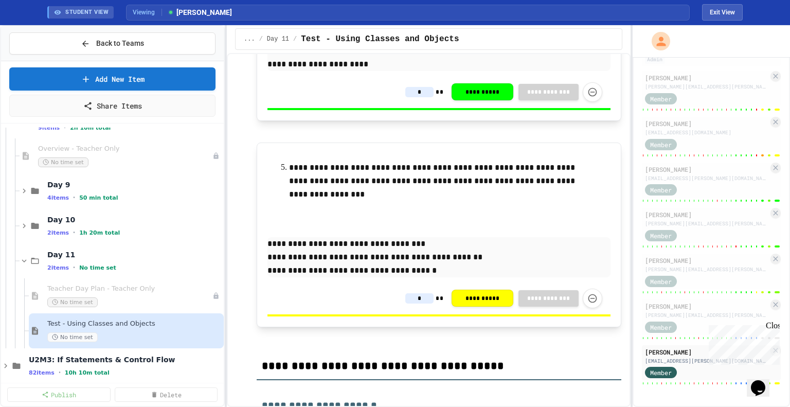
scroll to position [7245, 0]
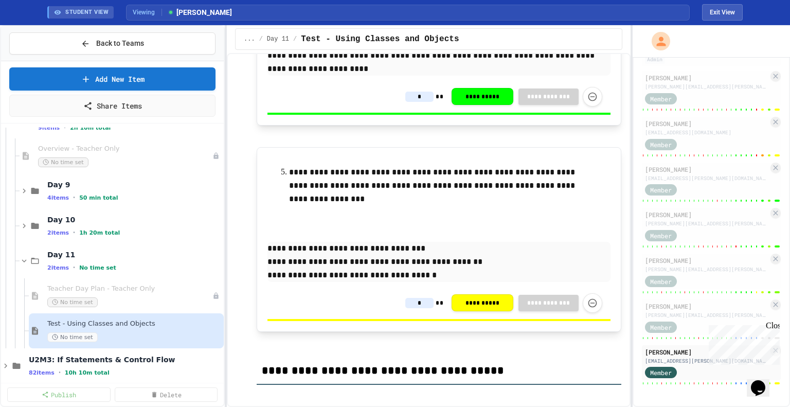
type input "*"
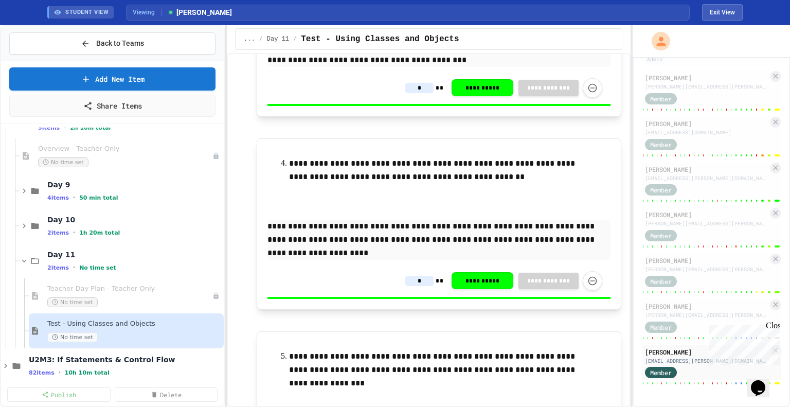
scroll to position [7062, 0]
type input "*"
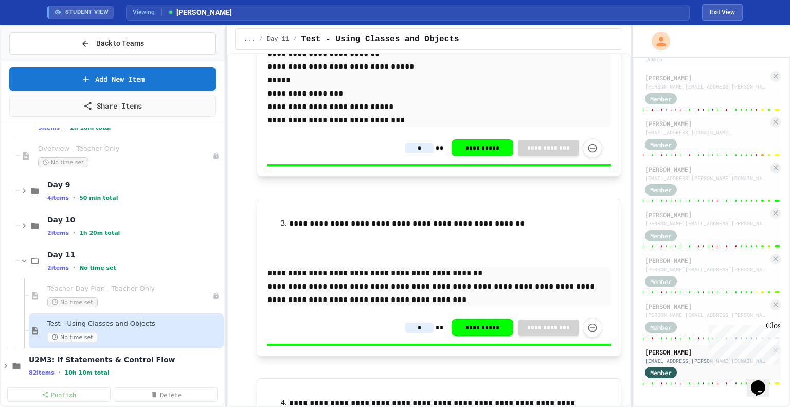
scroll to position [6819, 0]
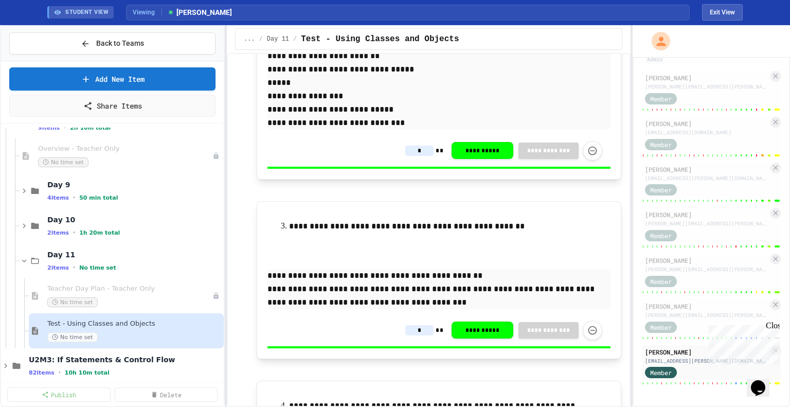
type input "*"
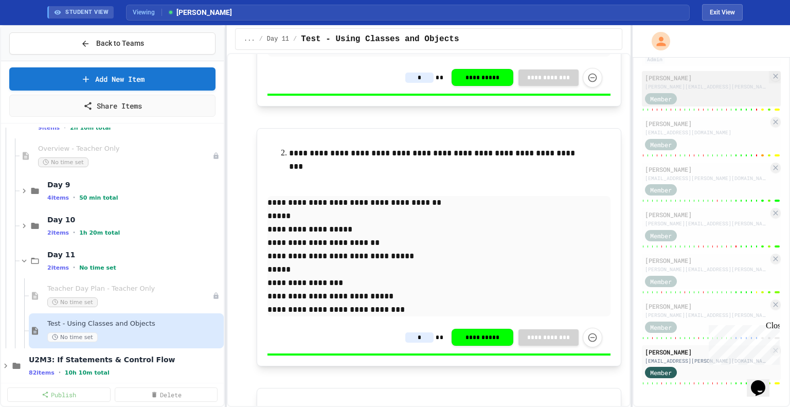
scroll to position [0, 0]
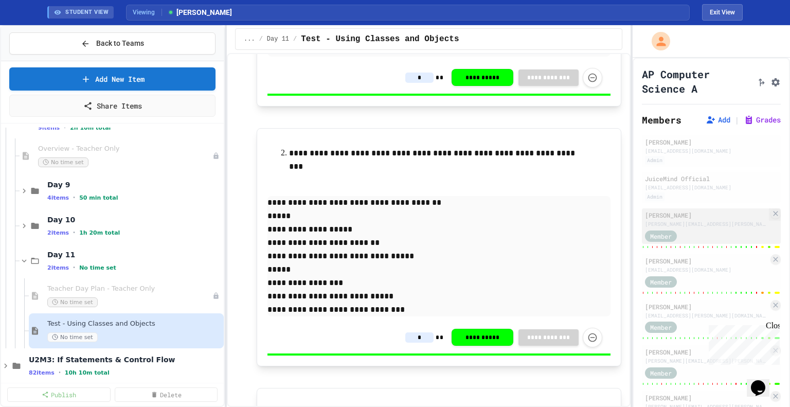
type input "*"
click at [691, 233] on div "Member" at bounding box center [670, 235] width 51 height 13
type input "*"
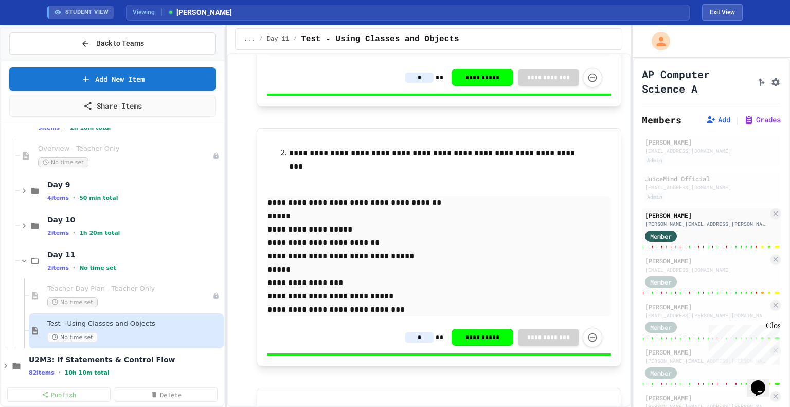
type input "*"
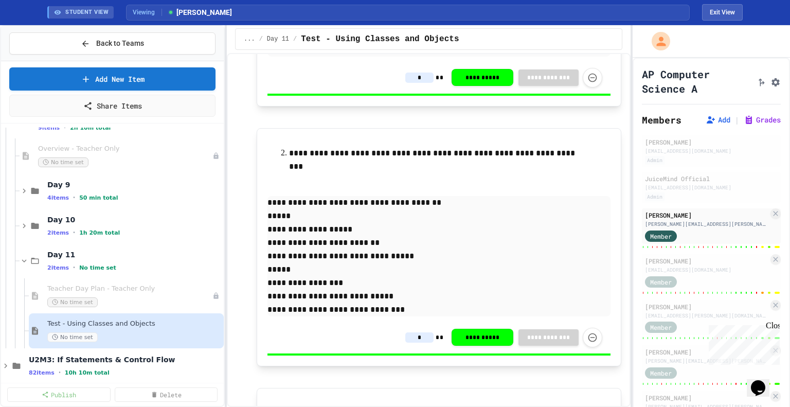
type input "*"
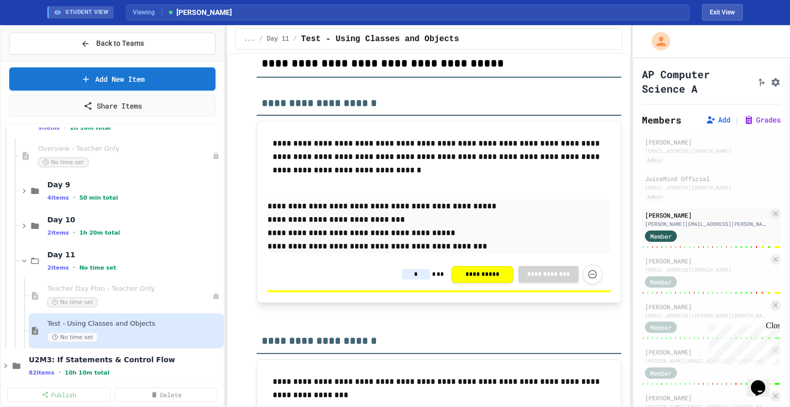
scroll to position [7520, 0]
type input "*"
click at [697, 261] on div "[PERSON_NAME]" at bounding box center [706, 260] width 123 height 9
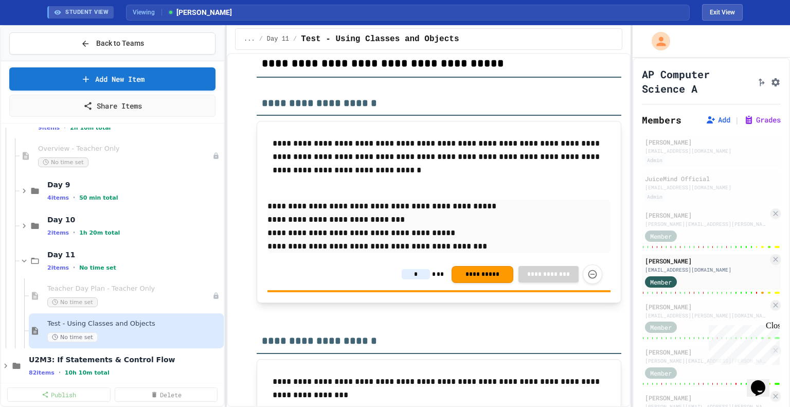
type input "*"
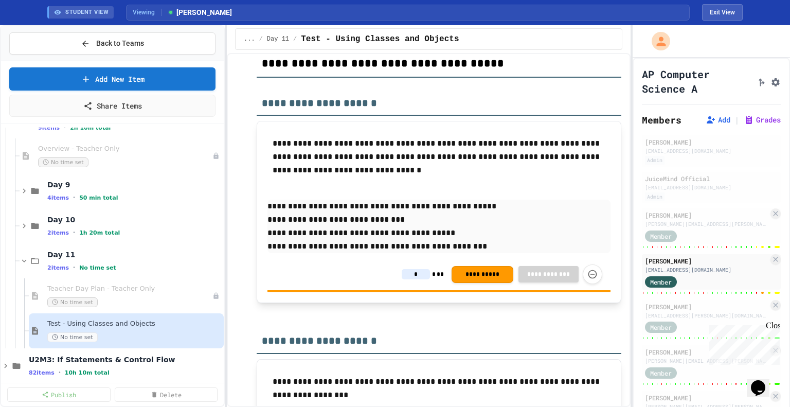
type input "*"
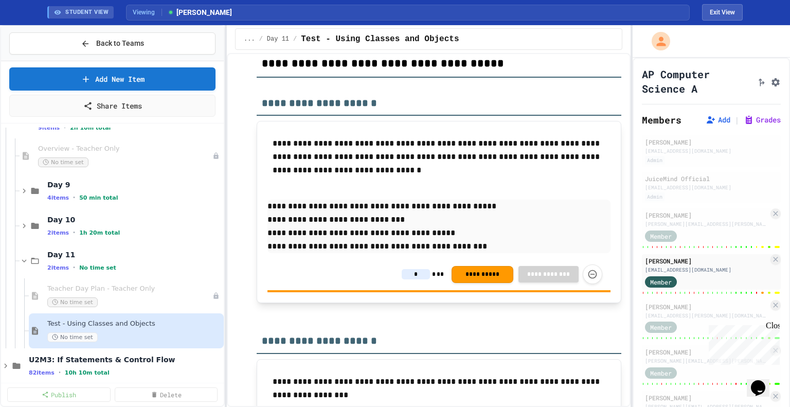
type input "*"
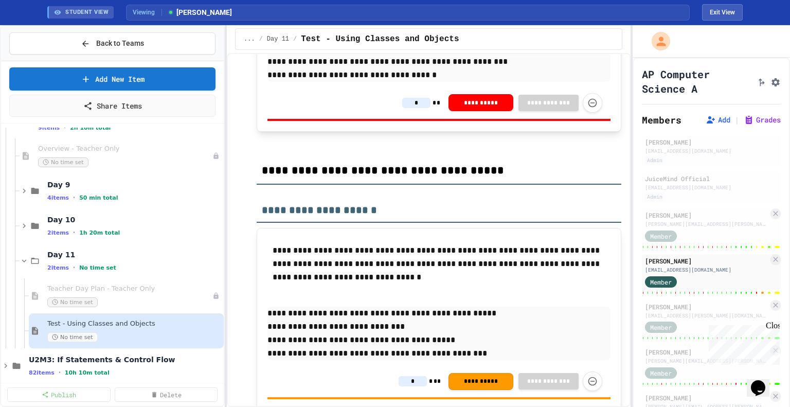
click at [414, 121] on div "**********" at bounding box center [438, 19] width 343 height 203
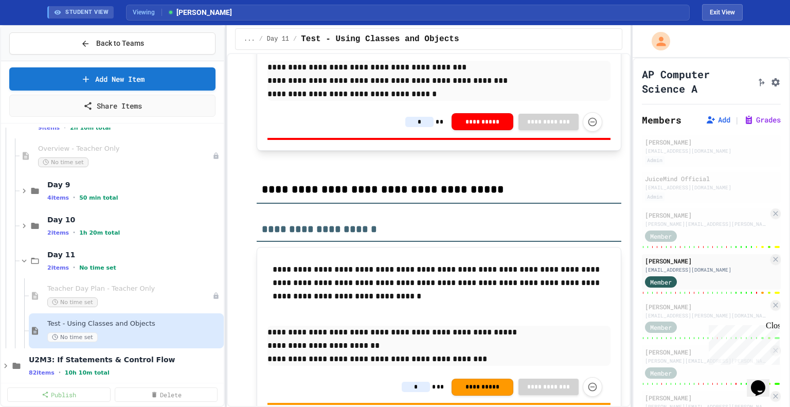
scroll to position [7551, 0]
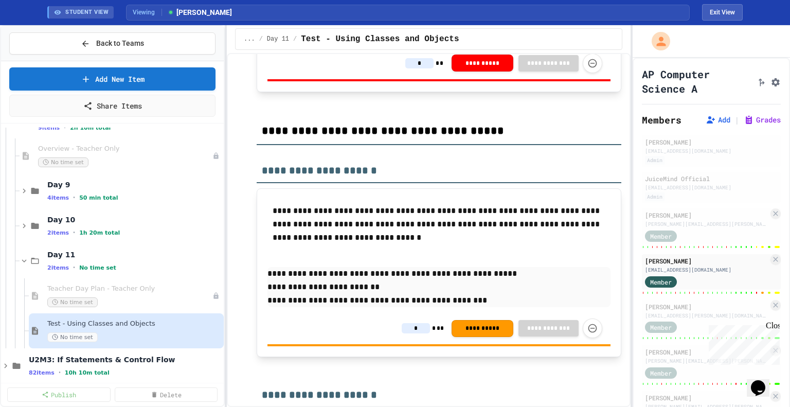
click at [411, 68] on input "*" at bounding box center [419, 63] width 28 height 10
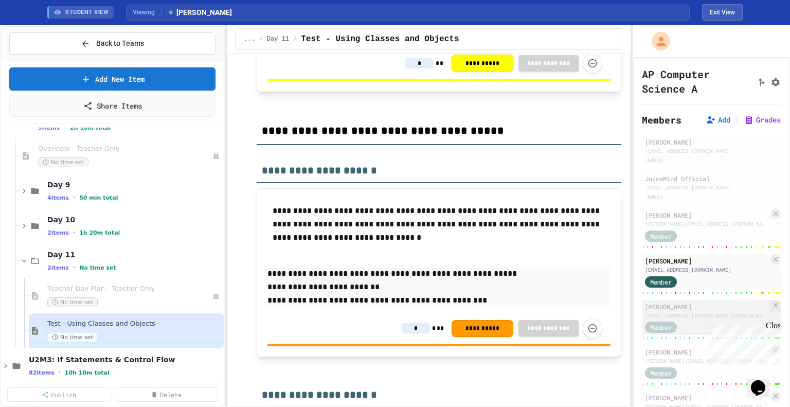
type input "*"
click at [693, 309] on div "[PERSON_NAME]" at bounding box center [706, 306] width 123 height 9
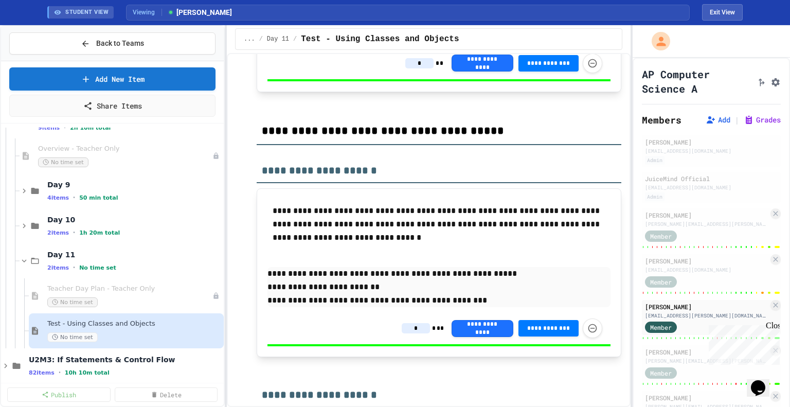
type input "*"
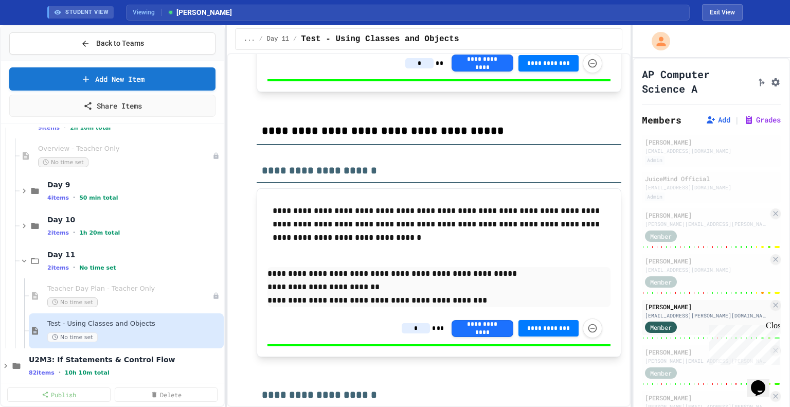
type input "*"
type input "**"
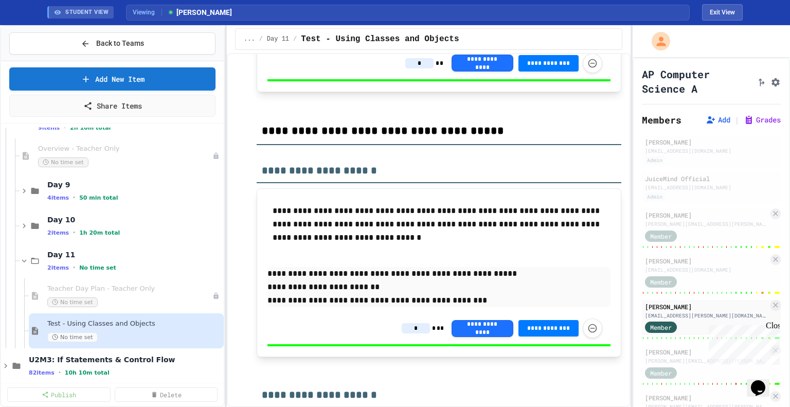
type input "*"
type input "**"
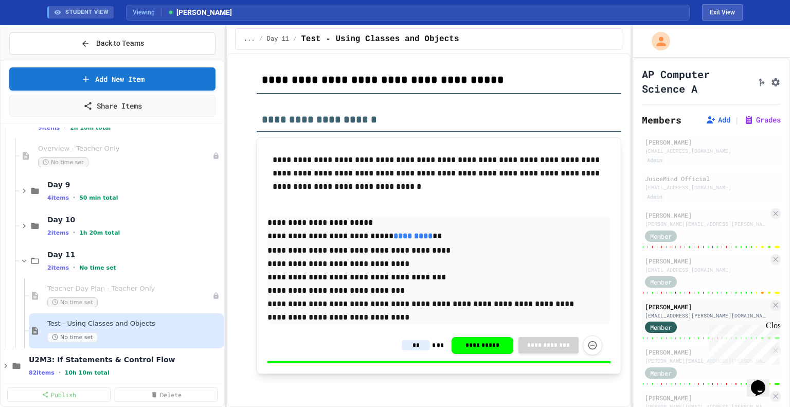
scroll to position [7656, 0]
click at [687, 359] on div "[PERSON_NAME][EMAIL_ADDRESS][PERSON_NAME][DOMAIN_NAME]" at bounding box center [706, 361] width 123 height 8
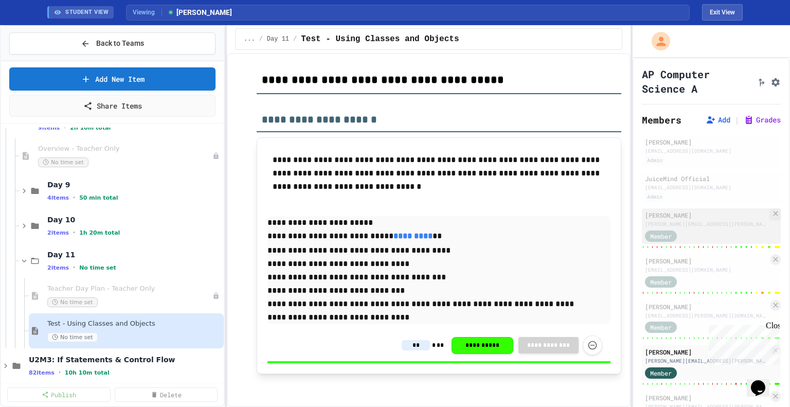
type input "*"
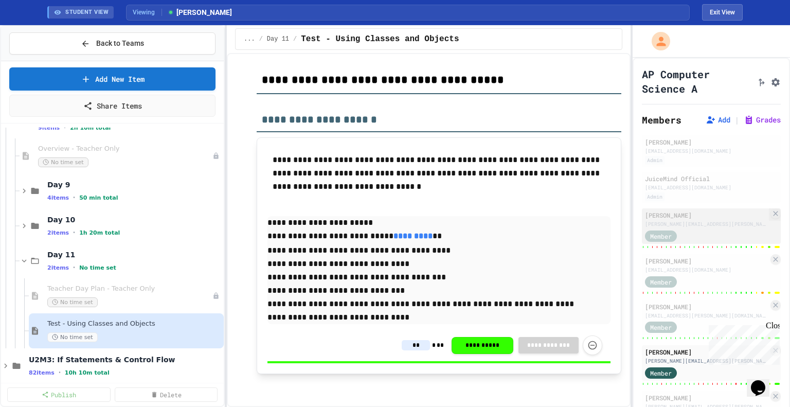
type input "*"
type input "**"
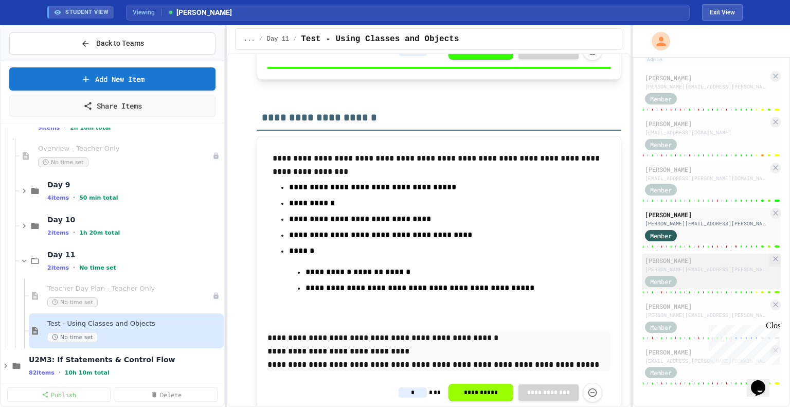
scroll to position [7456, 0]
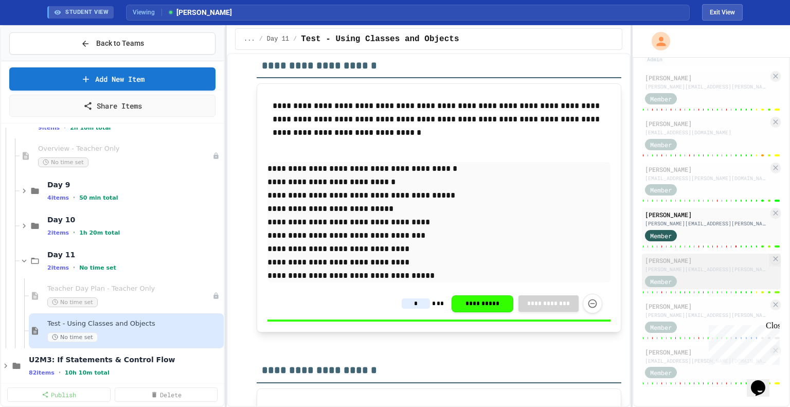
click at [700, 268] on div "[PERSON_NAME][EMAIL_ADDRESS][PERSON_NAME][DOMAIN_NAME]" at bounding box center [706, 269] width 123 height 8
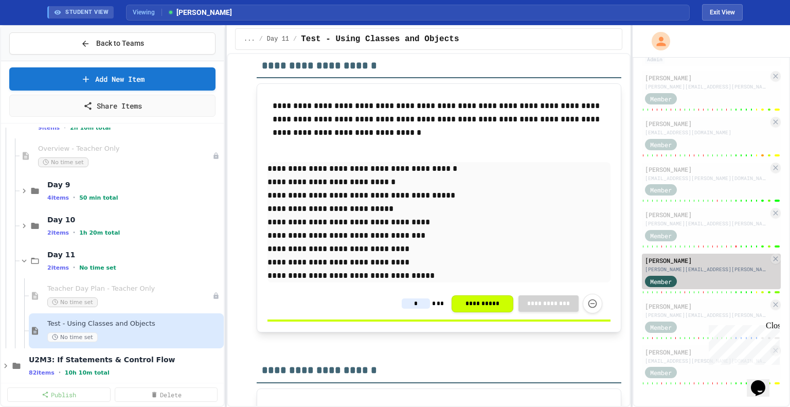
type input "*"
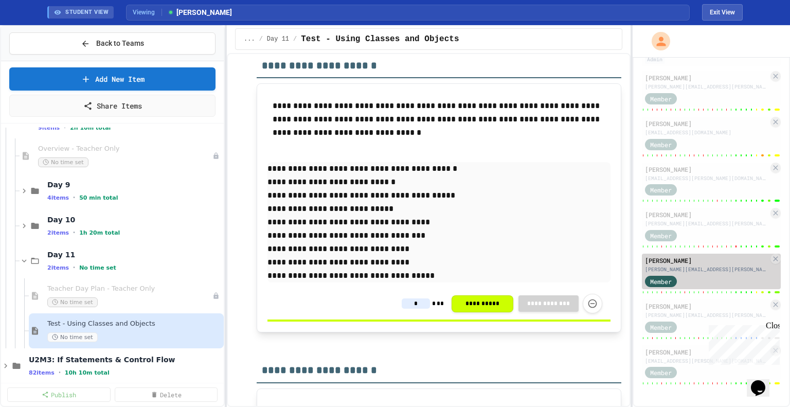
type input "*"
type input "**"
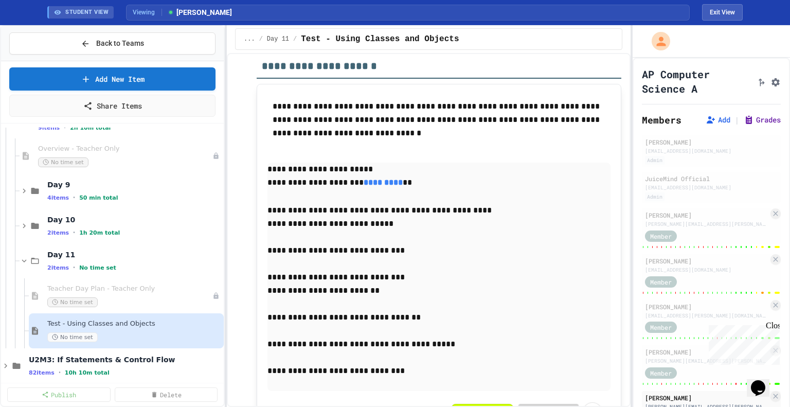
click at [743, 118] on button "Grades" at bounding box center [761, 120] width 37 height 10
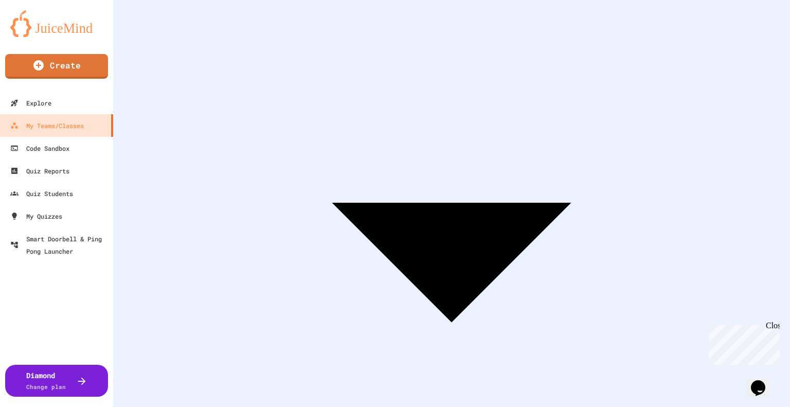
scroll to position [168, 0]
